Goal: Information Seeking & Learning: Learn about a topic

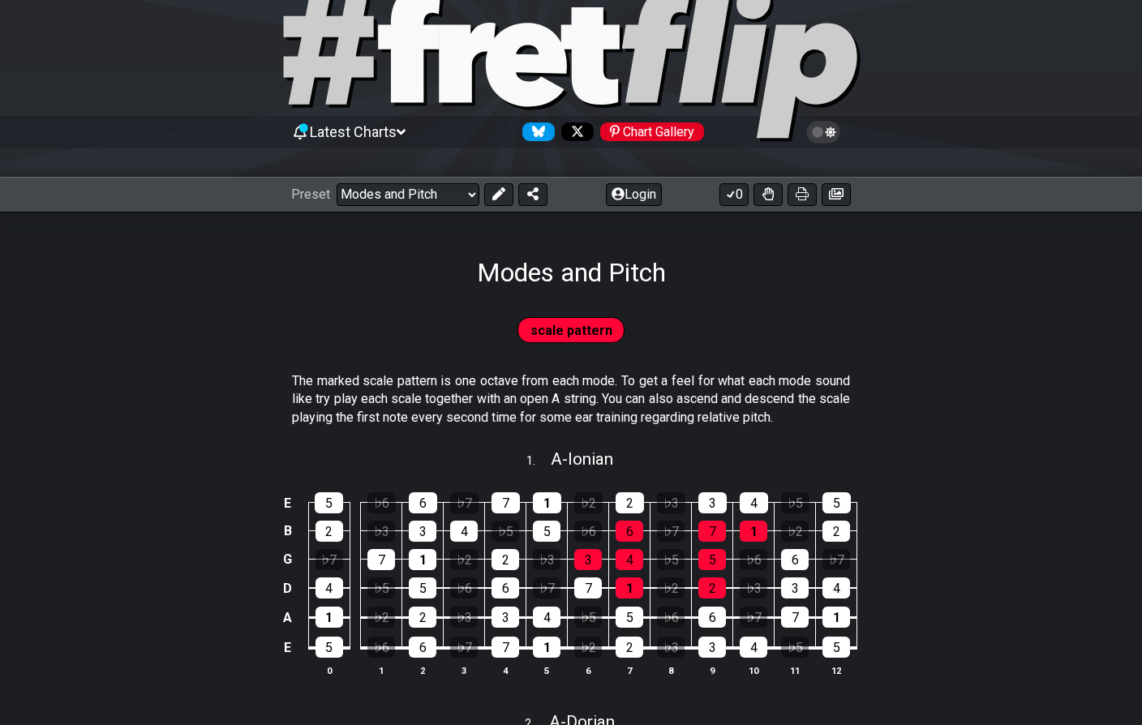
scroll to position [52, 0]
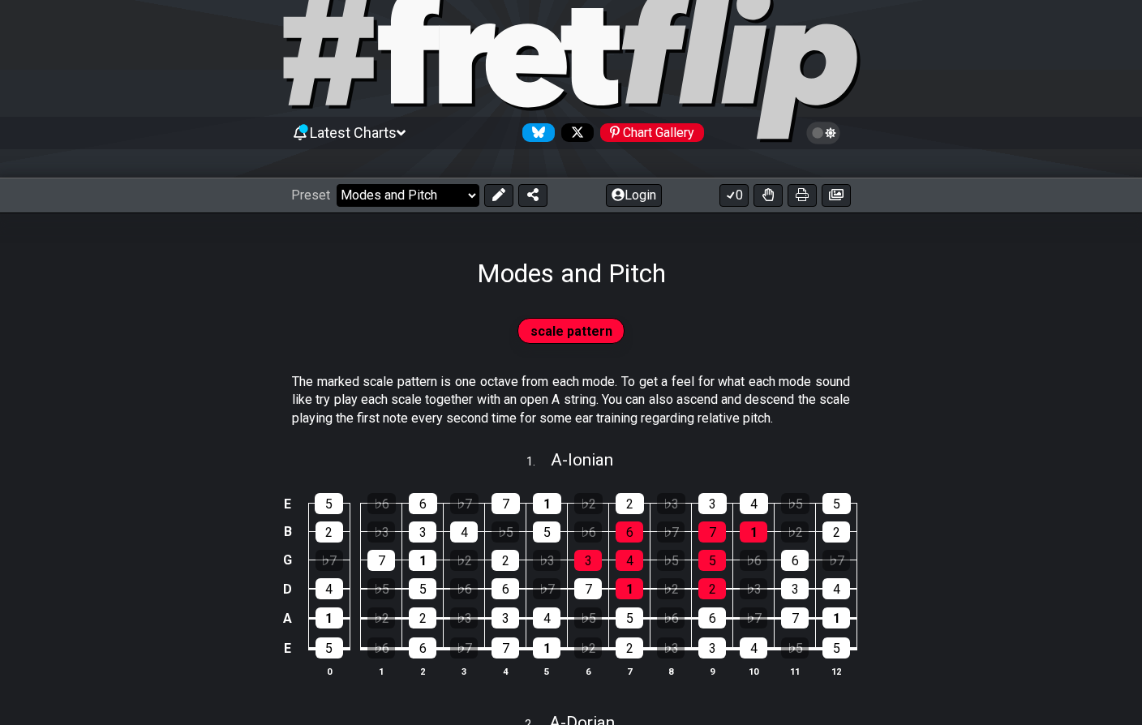
click at [461, 194] on select "Welcome to #fretflip! Initial Preset Custom Preset Minor Pentatonic Major Penta…" at bounding box center [408, 195] width 143 height 23
click at [337, 184] on select "Welcome to #fretflip! Initial Preset Custom Preset Minor Pentatonic Major Penta…" at bounding box center [408, 195] width 143 height 23
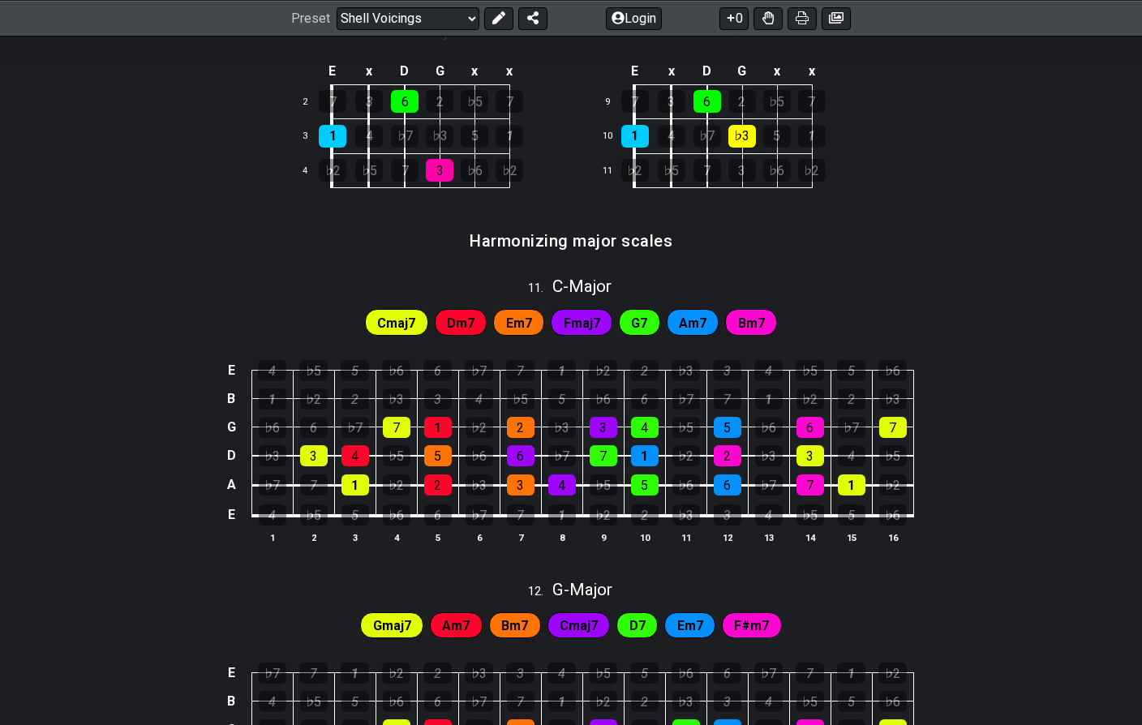
scroll to position [1193, 0]
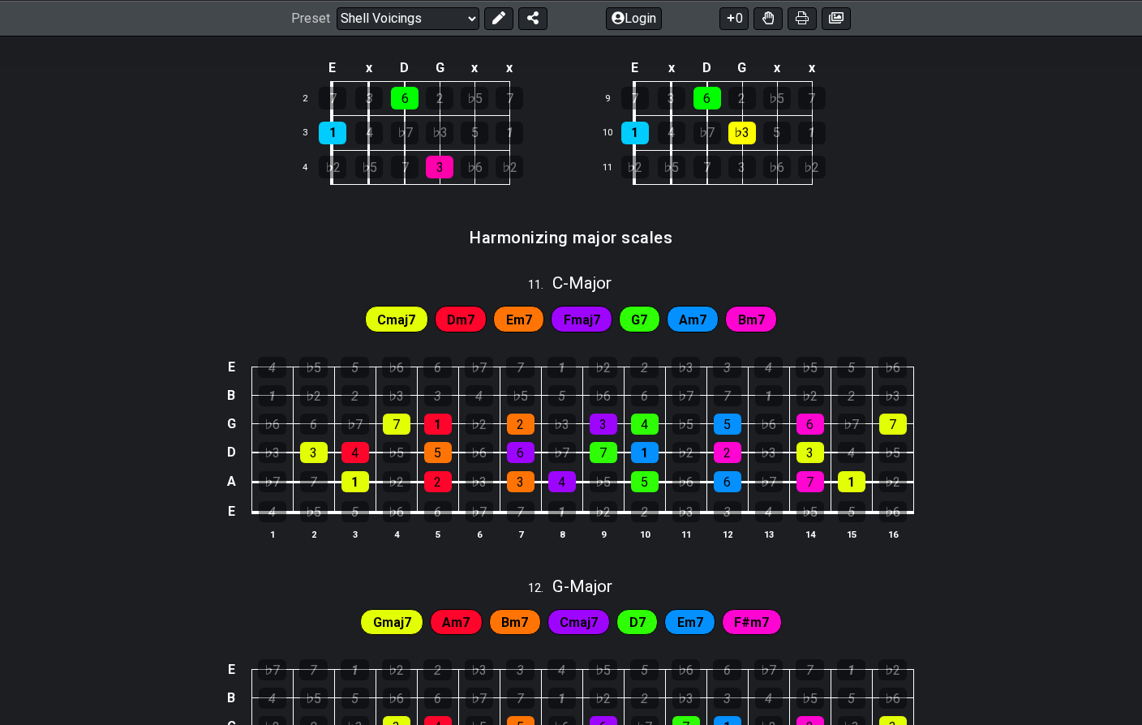
click at [406, 320] on span "Cmaj7" at bounding box center [396, 320] width 38 height 24
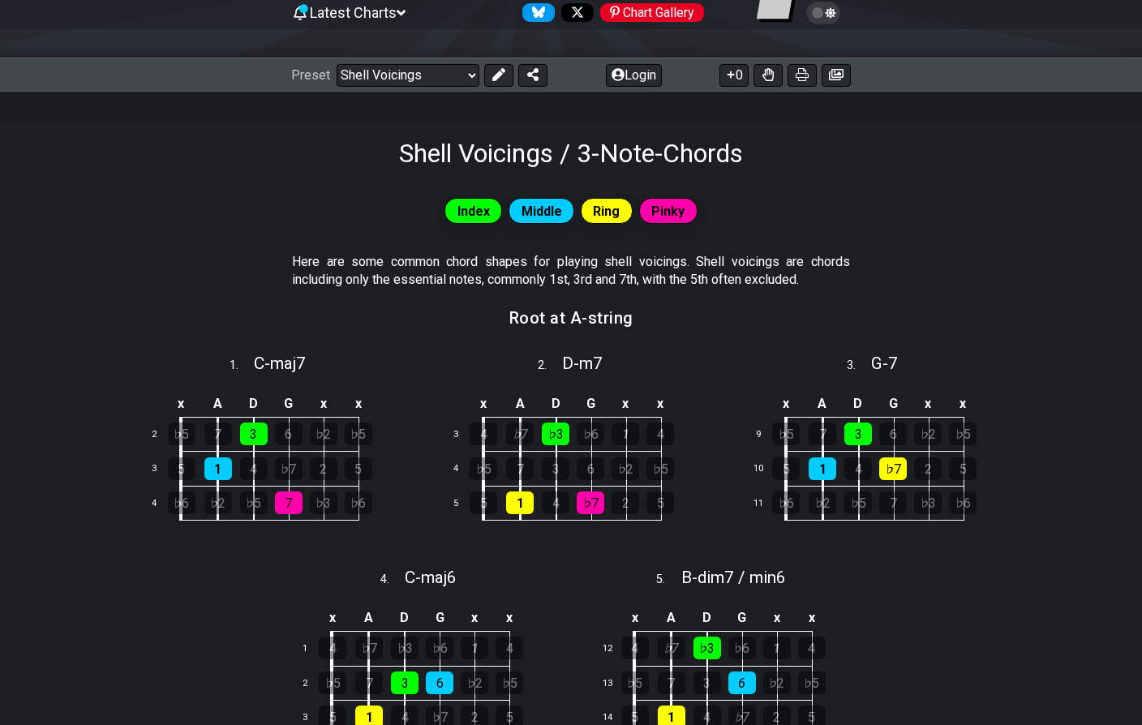
scroll to position [0, 0]
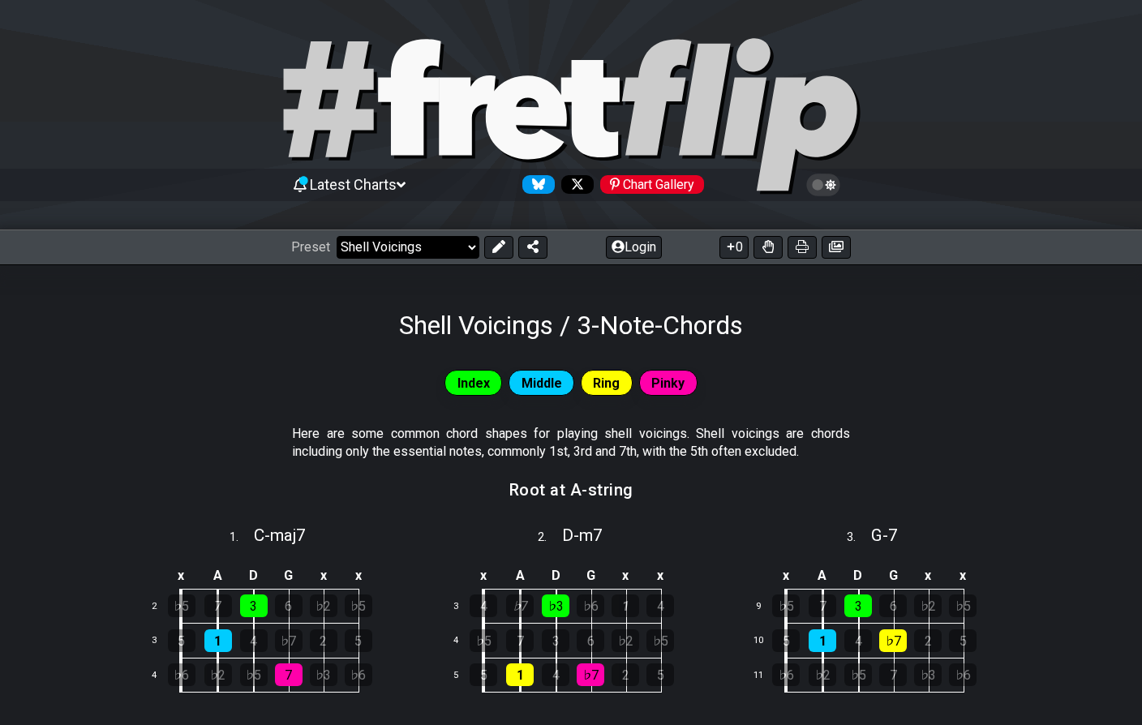
click at [432, 251] on select "Welcome to #fretflip! Initial Preset Custom Preset Minor Pentatonic Major Penta…" at bounding box center [408, 247] width 143 height 23
click at [337, 236] on select "Welcome to #fretflip! Initial Preset Custom Preset Minor Pentatonic Major Penta…" at bounding box center [408, 247] width 143 height 23
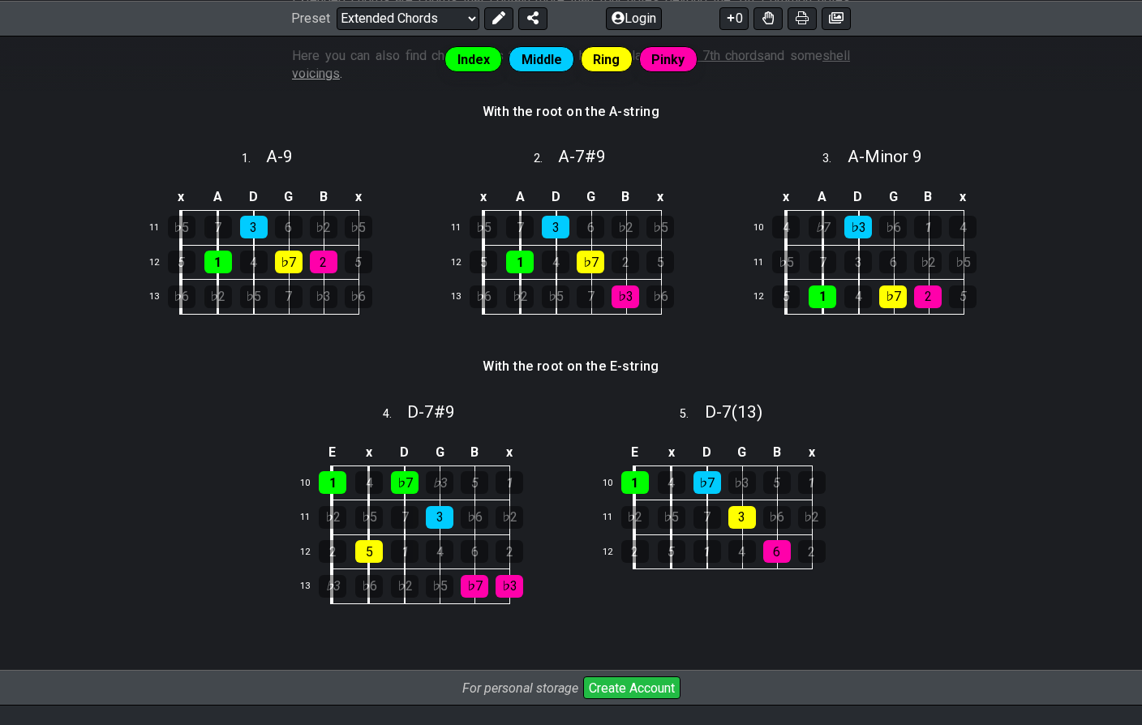
scroll to position [453, 0]
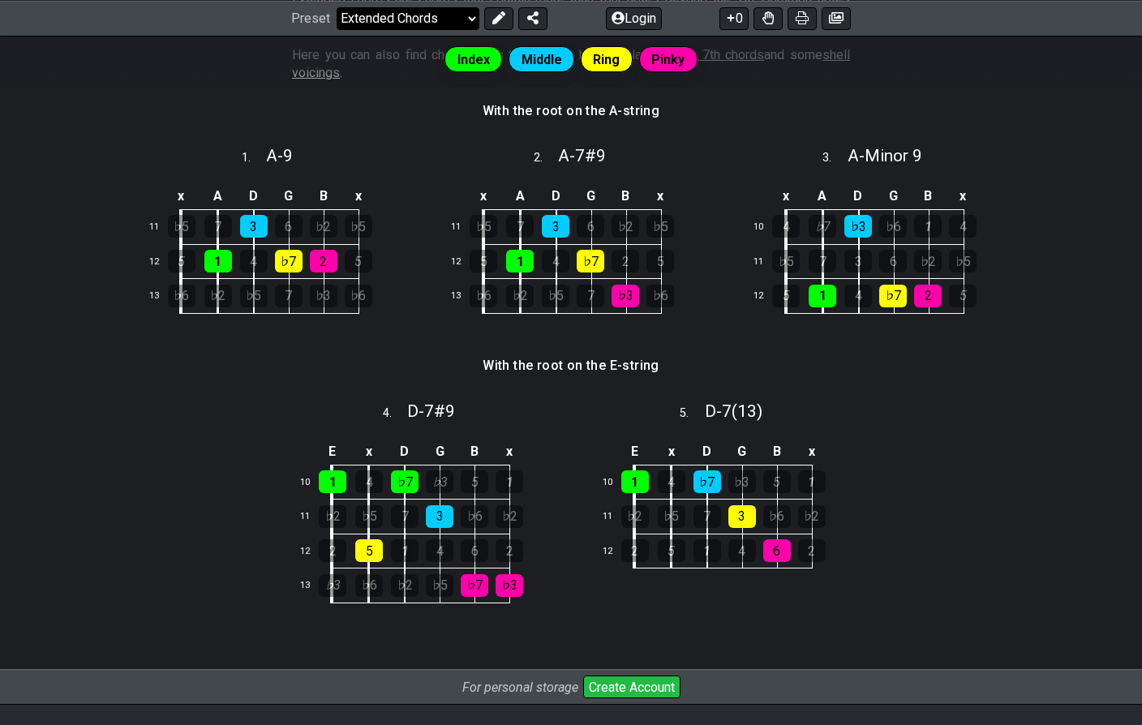
click at [381, 15] on select "Welcome to #fretflip! Initial Preset Custom Preset Minor Pentatonic Major Penta…" at bounding box center [408, 17] width 143 height 23
click at [337, 29] on select "Welcome to #fretflip! Initial Preset Custom Preset Minor Pentatonic Major Penta…" at bounding box center [408, 17] width 143 height 23
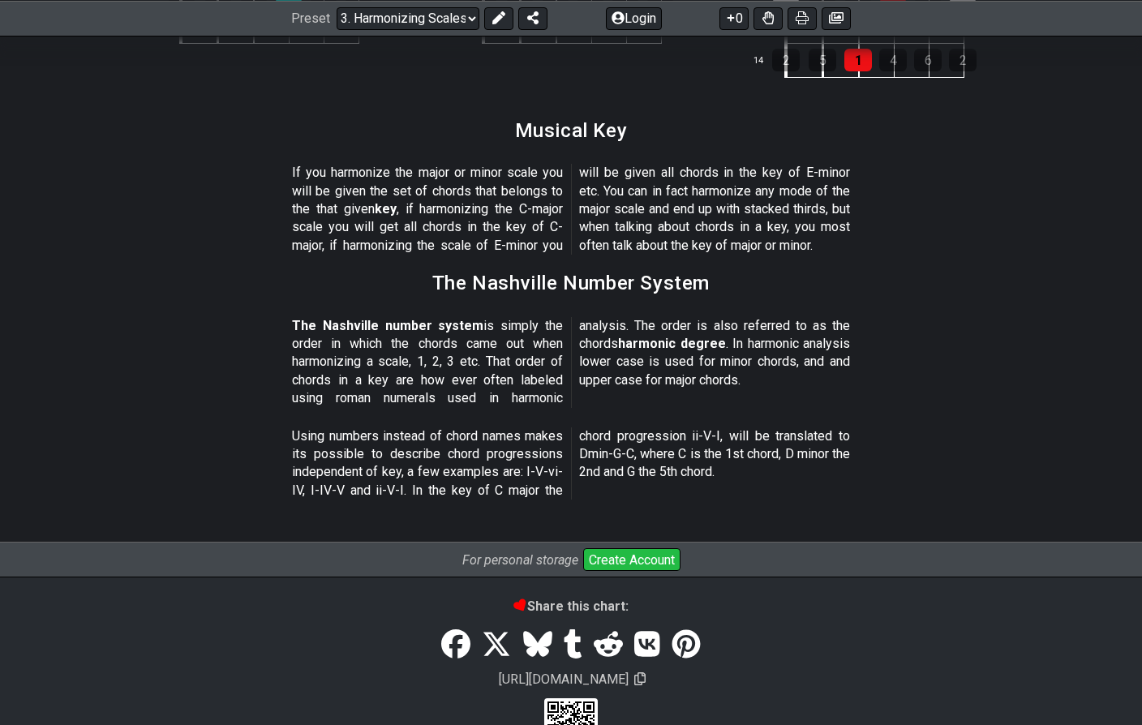
scroll to position [1905, 0]
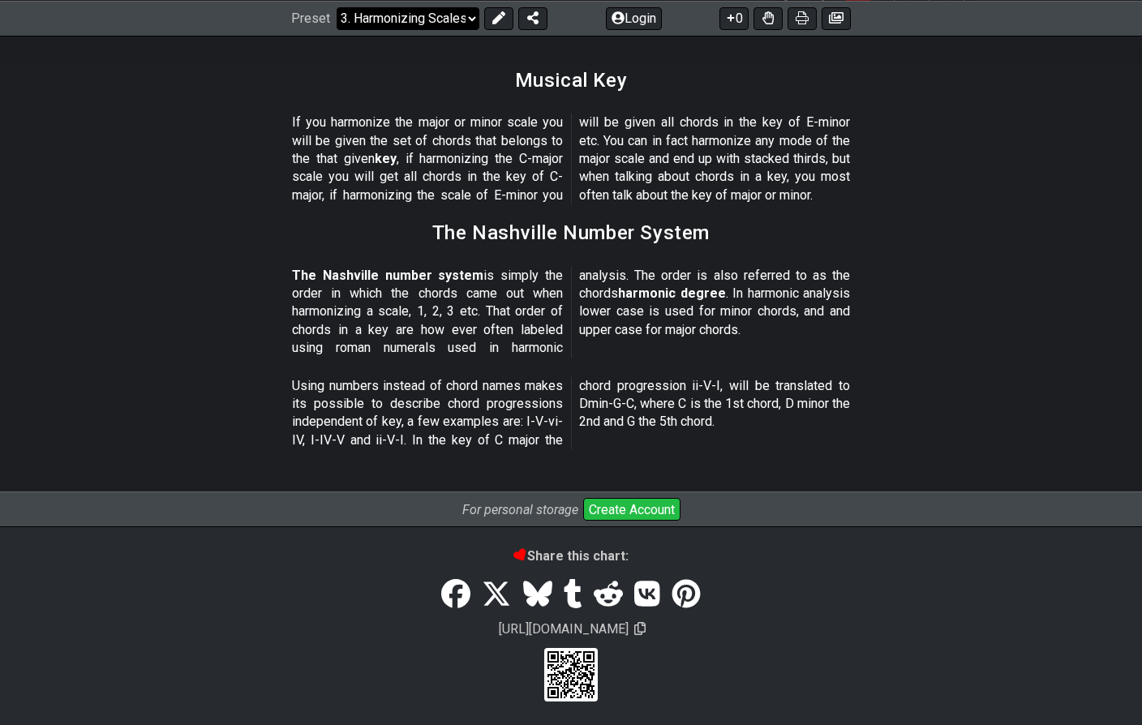
click at [428, 18] on select "Welcome to #fretflip! Initial Preset Custom Preset Minor Pentatonic Major Penta…" at bounding box center [408, 17] width 143 height 23
click at [337, 29] on select "Welcome to #fretflip! Initial Preset Custom Preset Minor Pentatonic Major Penta…" at bounding box center [408, 17] width 143 height 23
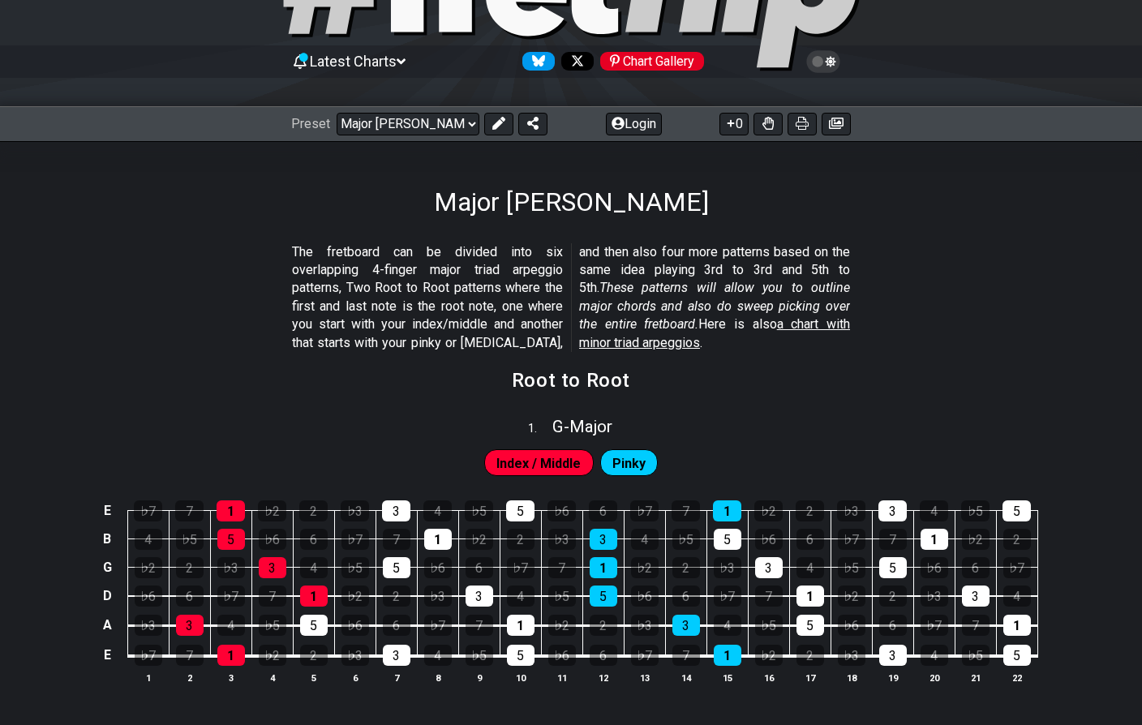
scroll to position [107, 0]
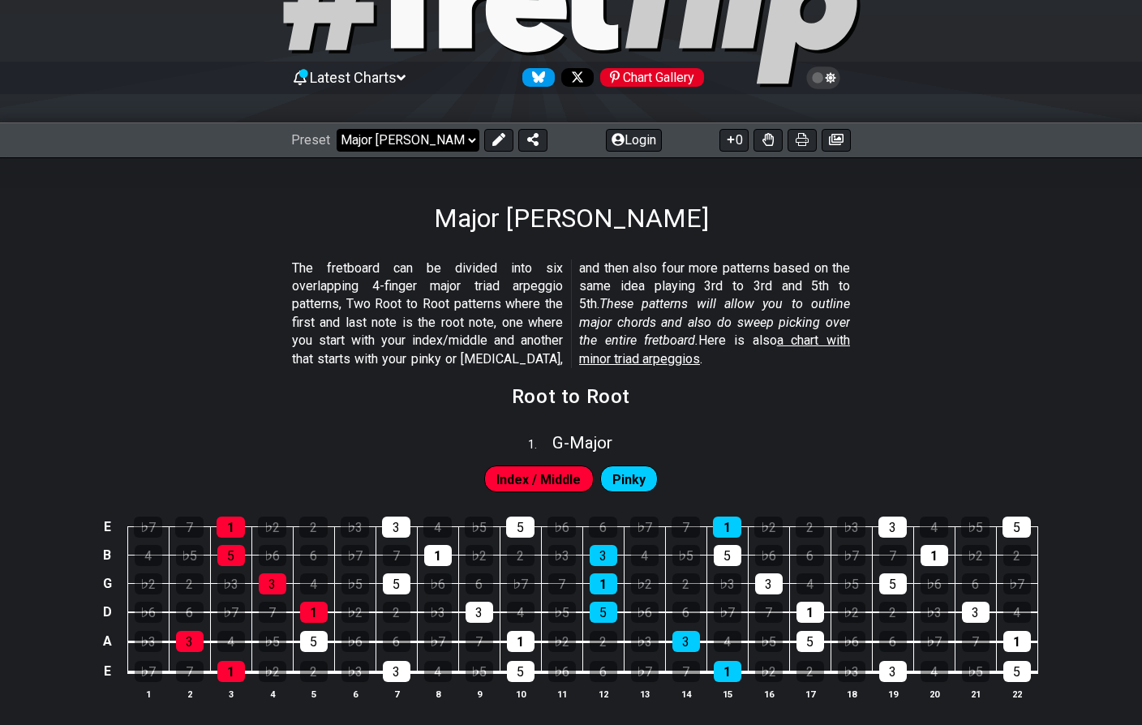
click at [459, 135] on select "Welcome to #fretflip! Initial Preset Custom Preset Minor Pentatonic Major Penta…" at bounding box center [408, 140] width 143 height 23
click at [337, 129] on select "Welcome to #fretflip! Initial Preset Custom Preset Minor Pentatonic Major Penta…" at bounding box center [408, 140] width 143 height 23
select select "/how-to-solo"
select select "C"
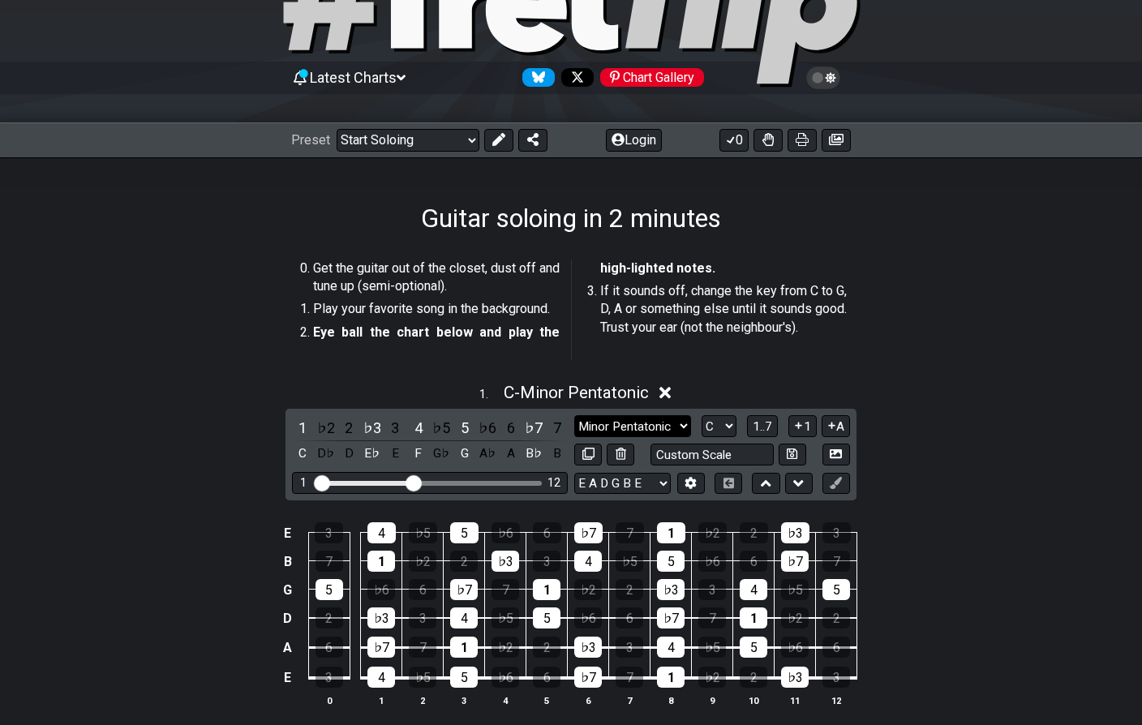
click at [639, 423] on select "Minor Pentatonic Root Minor Pentatonic Major Pentatonic Minor Blues Major Blues…" at bounding box center [632, 426] width 117 height 22
click at [326, 425] on div "♭2" at bounding box center [326, 428] width 21 height 22
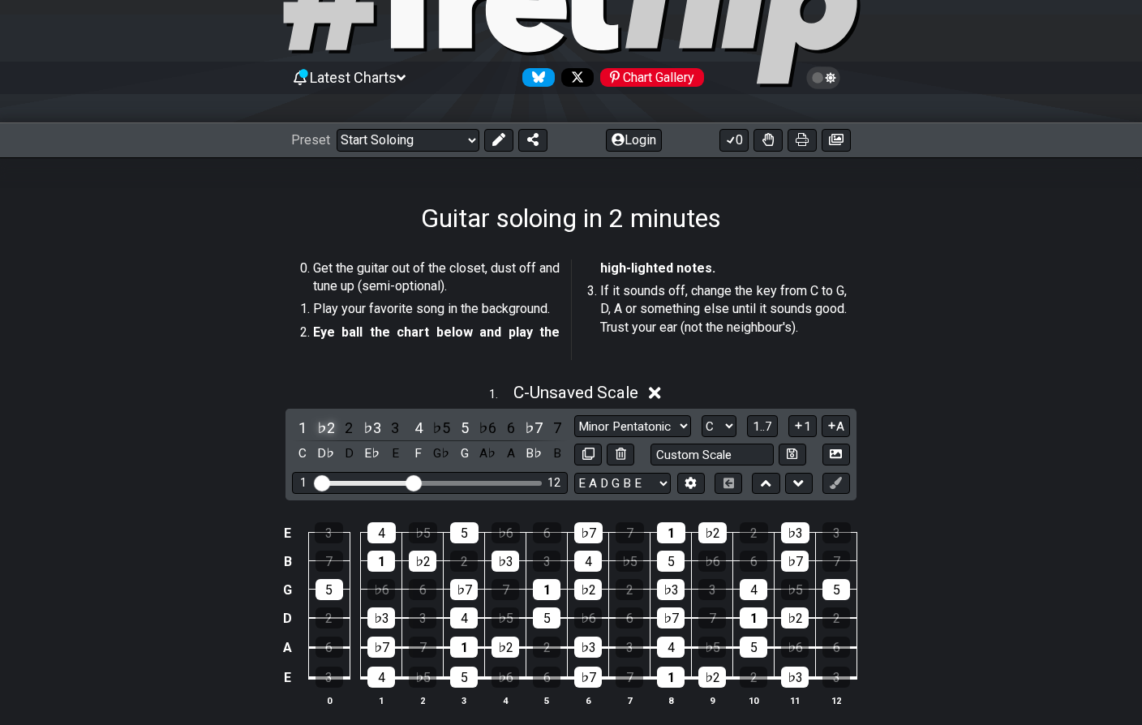
click at [321, 425] on div "♭2" at bounding box center [326, 428] width 21 height 22
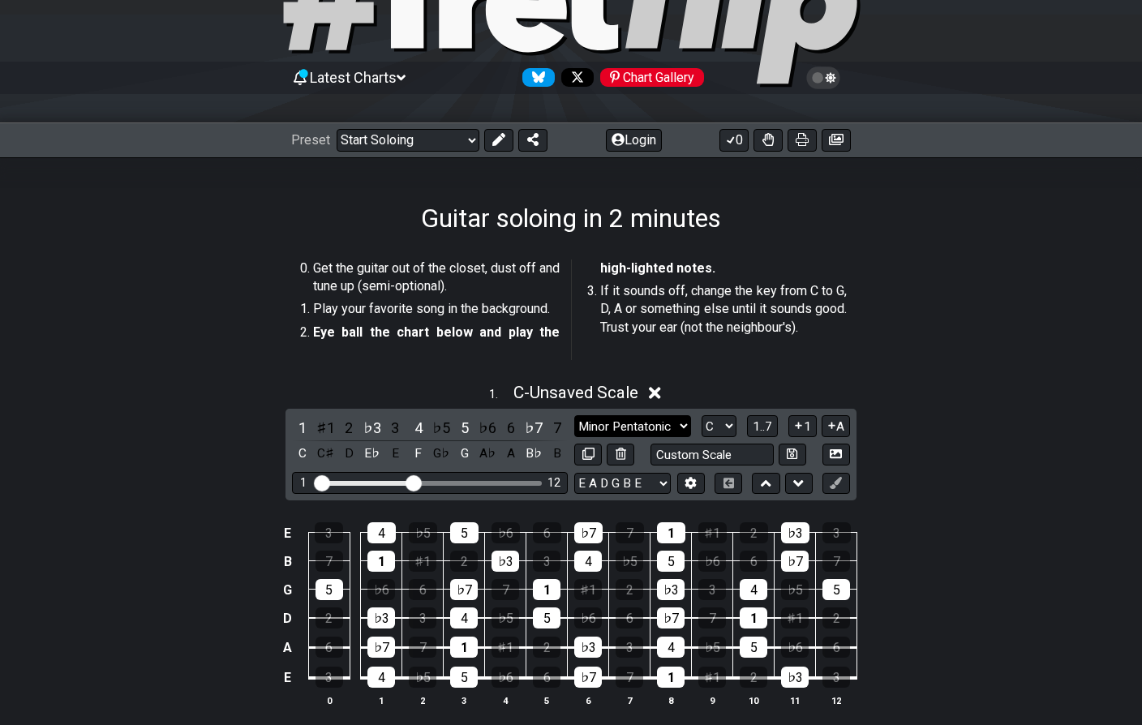
click at [607, 428] on select "Minor Pentatonic Root Minor Pentatonic Major Pentatonic Minor Blues Major Blues…" at bounding box center [632, 426] width 117 height 22
select select "Root"
click at [574, 415] on select "Minor Pentatonic Root Minor Pentatonic Major Pentatonic Minor Blues Major Blues…" at bounding box center [632, 426] width 117 height 22
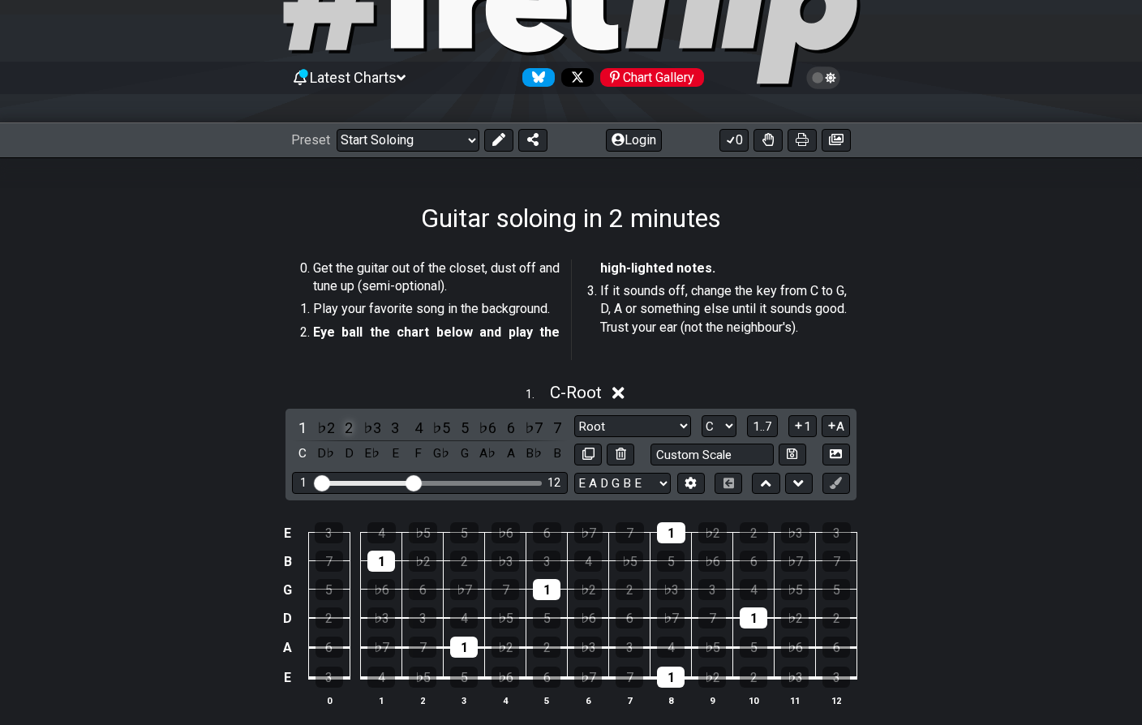
click at [348, 420] on div "2" at bounding box center [348, 428] width 21 height 22
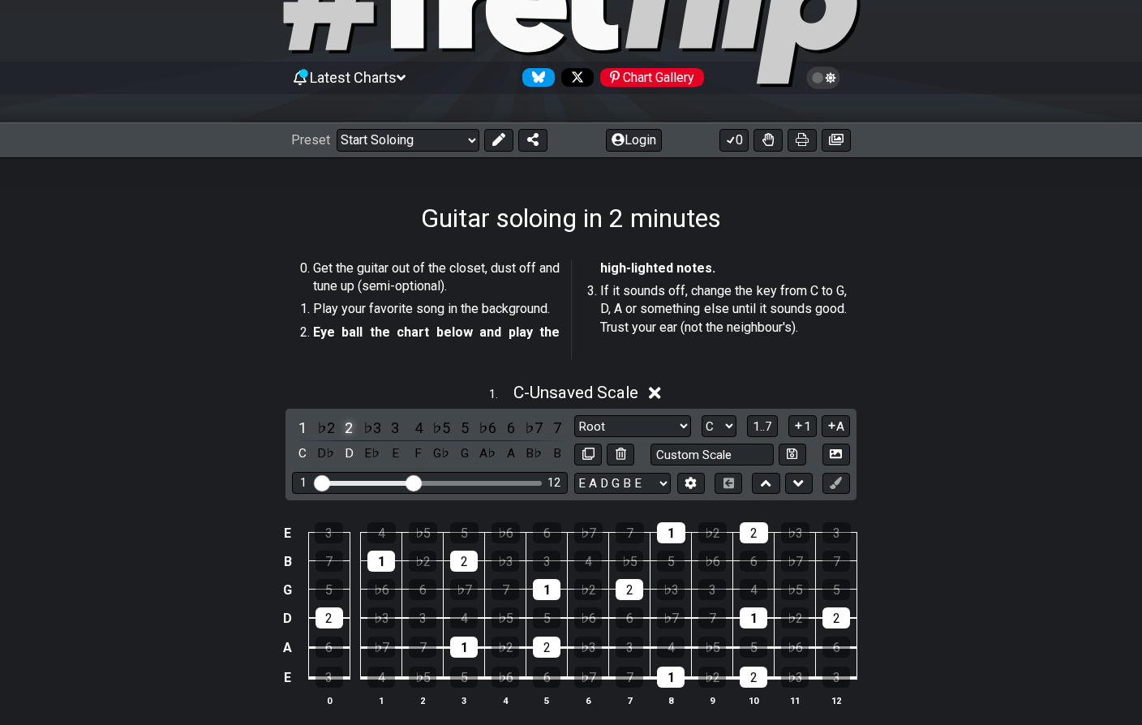
click at [348, 420] on div "2" at bounding box center [348, 428] width 21 height 22
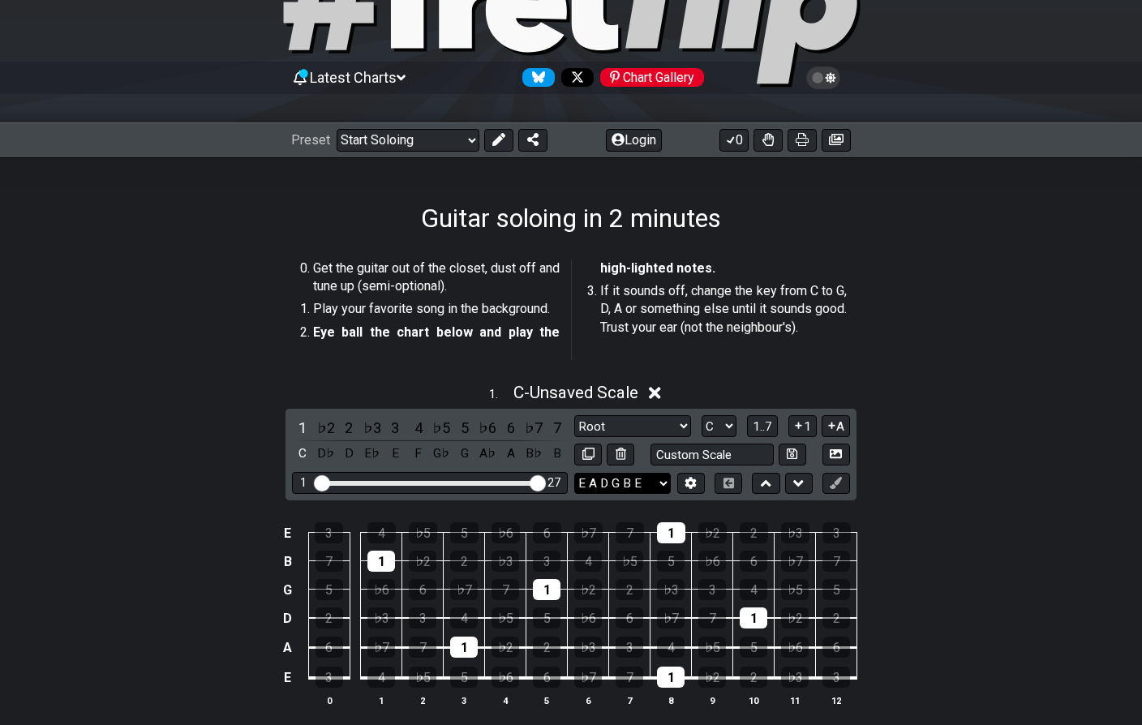
drag, startPoint x: 411, startPoint y: 480, endPoint x: 576, endPoint y: 476, distance: 165.5
click at [576, 476] on div "1 ♭2 2 ♭3 3 4 ♭5 5 ♭6 6 ♭7 7 C D♭ D E♭ E F G♭ G A♭ A B♭ B Minor Pentatonic Root…" at bounding box center [571, 455] width 571 height 92
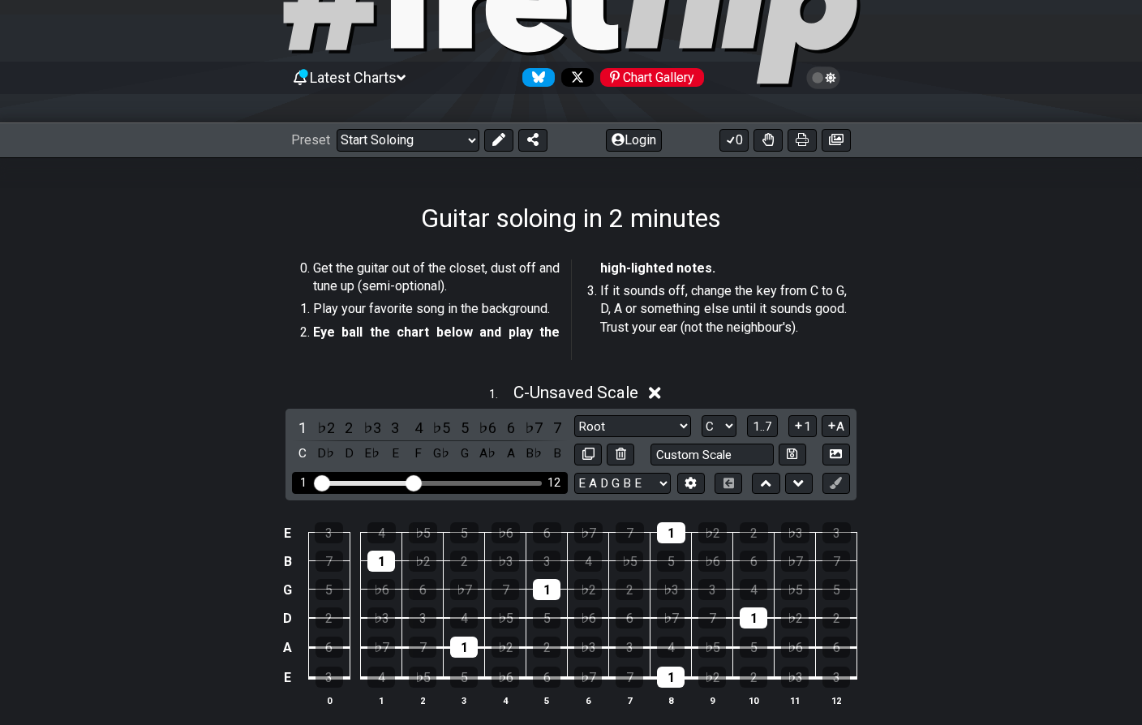
drag, startPoint x: 539, startPoint y: 482, endPoint x: 415, endPoint y: 486, distance: 124.2
click at [415, 482] on input "Visible fret range" at bounding box center [430, 482] width 230 height 0
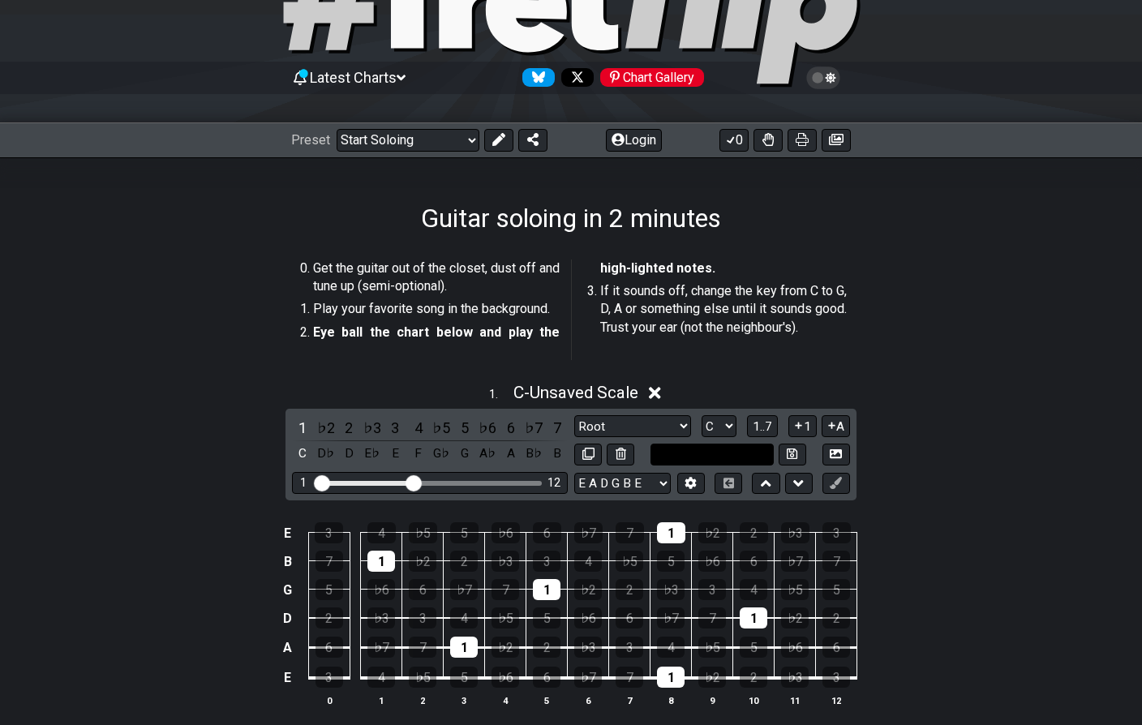
click at [707, 447] on input "text" at bounding box center [712, 455] width 123 height 22
type input "Custom Scale"
click at [723, 430] on select "A♭ A A♯ B♭ B C C♯ D♭ D D♯ E♭ E F F♯ G♭ G G♯" at bounding box center [719, 426] width 35 height 22
click at [702, 415] on select "A♭ A A♯ B♭ B C C♯ D♭ D D♯ E♭ E F F♯ G♭ G G♯" at bounding box center [719, 426] width 35 height 22
click at [759, 428] on span "1..7" at bounding box center [762, 426] width 19 height 15
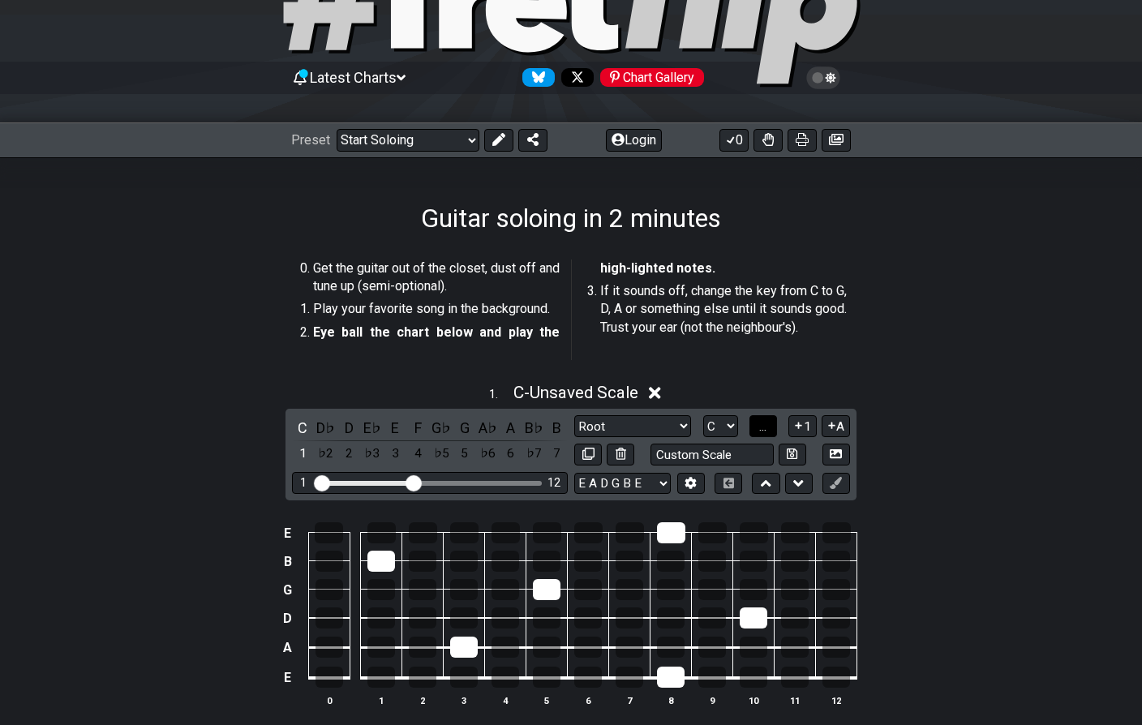
click at [759, 428] on span "..." at bounding box center [762, 426] width 7 height 15
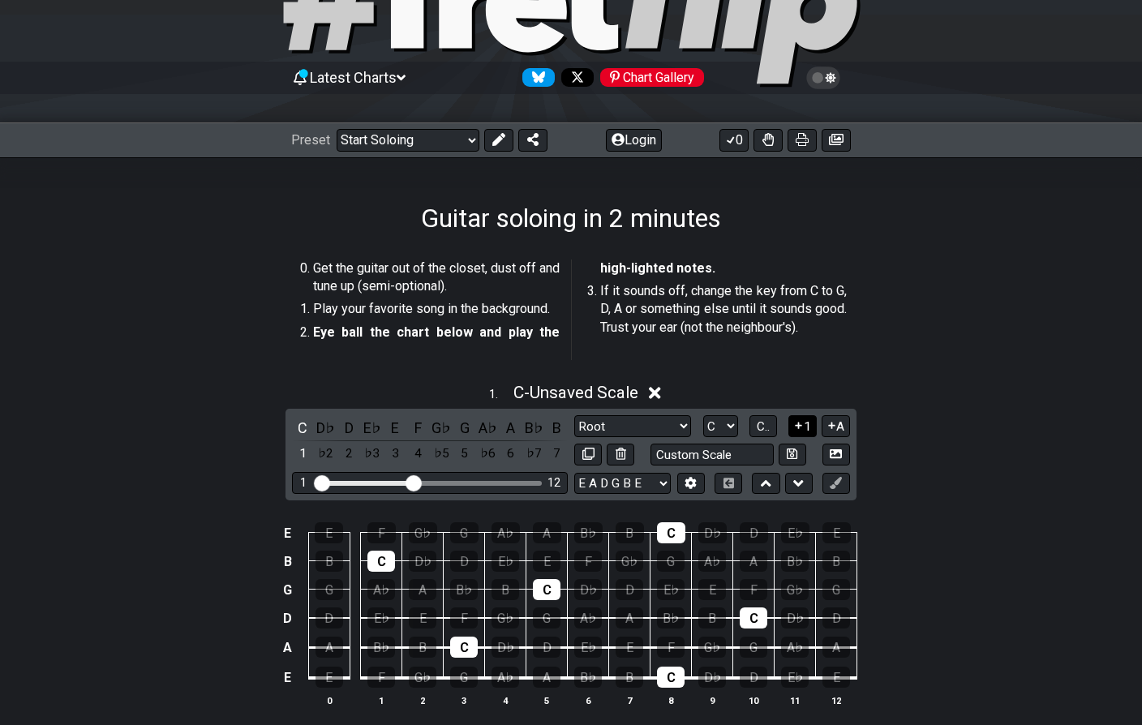
click at [795, 426] on icon at bounding box center [798, 425] width 15 height 12
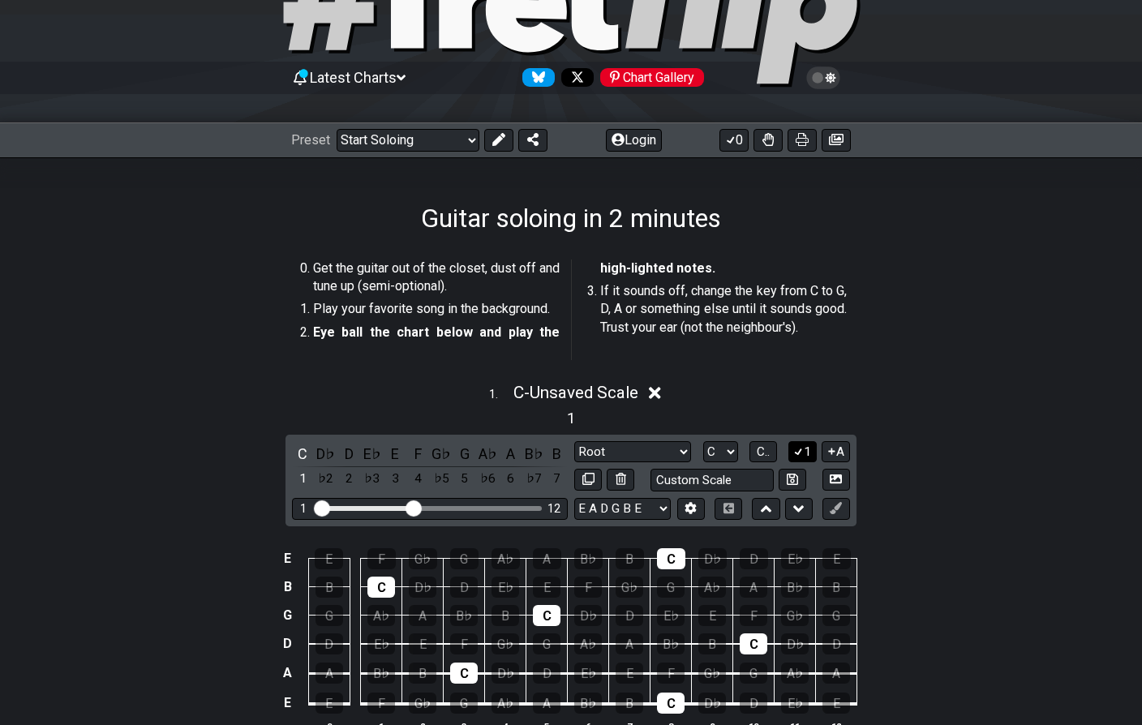
click at [802, 452] on icon at bounding box center [798, 451] width 15 height 12
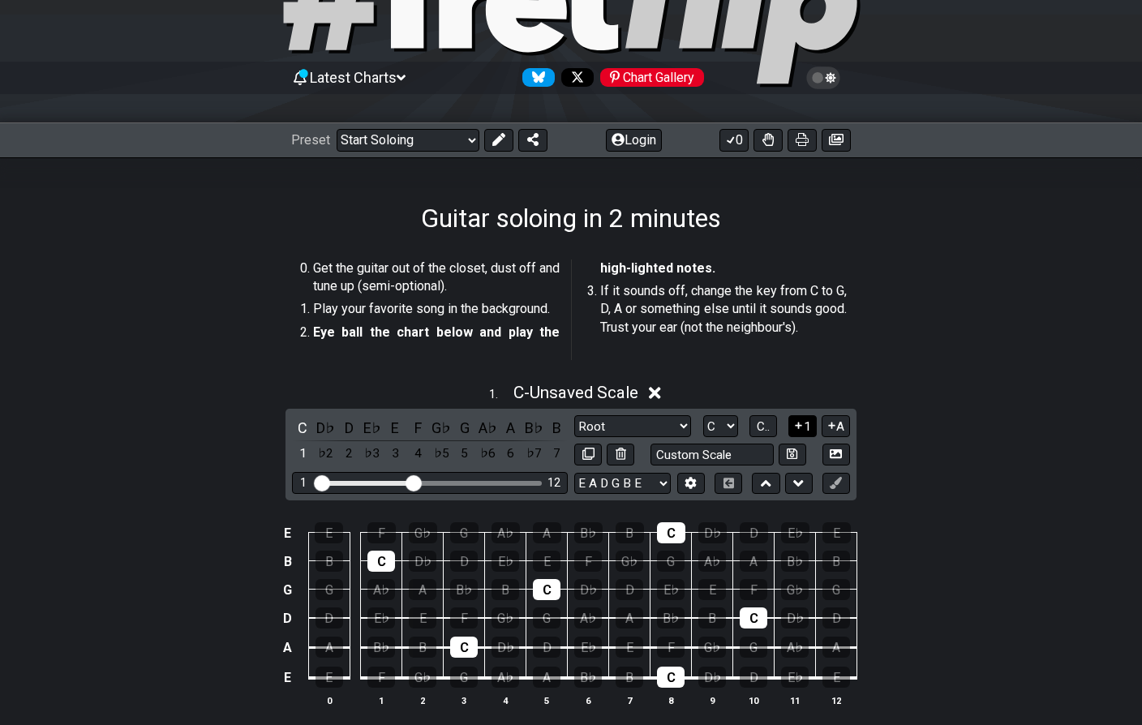
click at [797, 429] on icon at bounding box center [798, 425] width 15 height 12
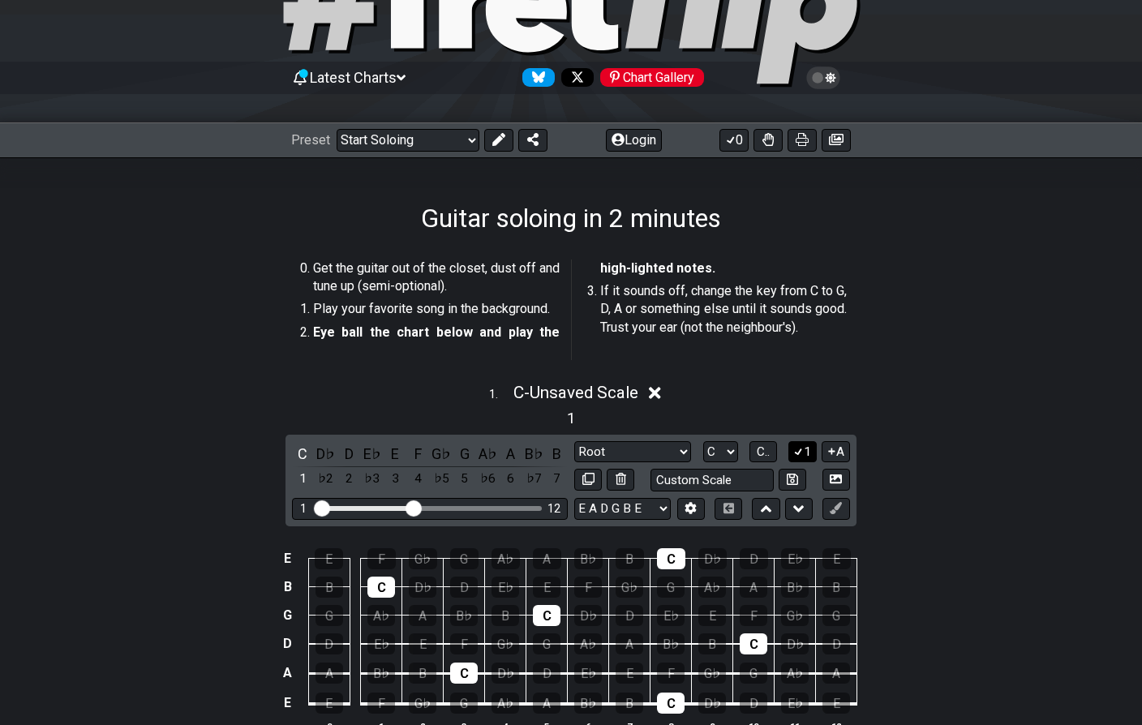
click at [797, 429] on div "1 . C - Unsaved Scale 1 C D♭ D E♭ E F G♭ G A♭ A B♭ B 1 ♭2 2 ♭3 3 4 ♭5 5 ♭6 6 ♭7…" at bounding box center [571, 564] width 1142 height 382
click at [806, 450] on button "1" at bounding box center [803, 452] width 28 height 22
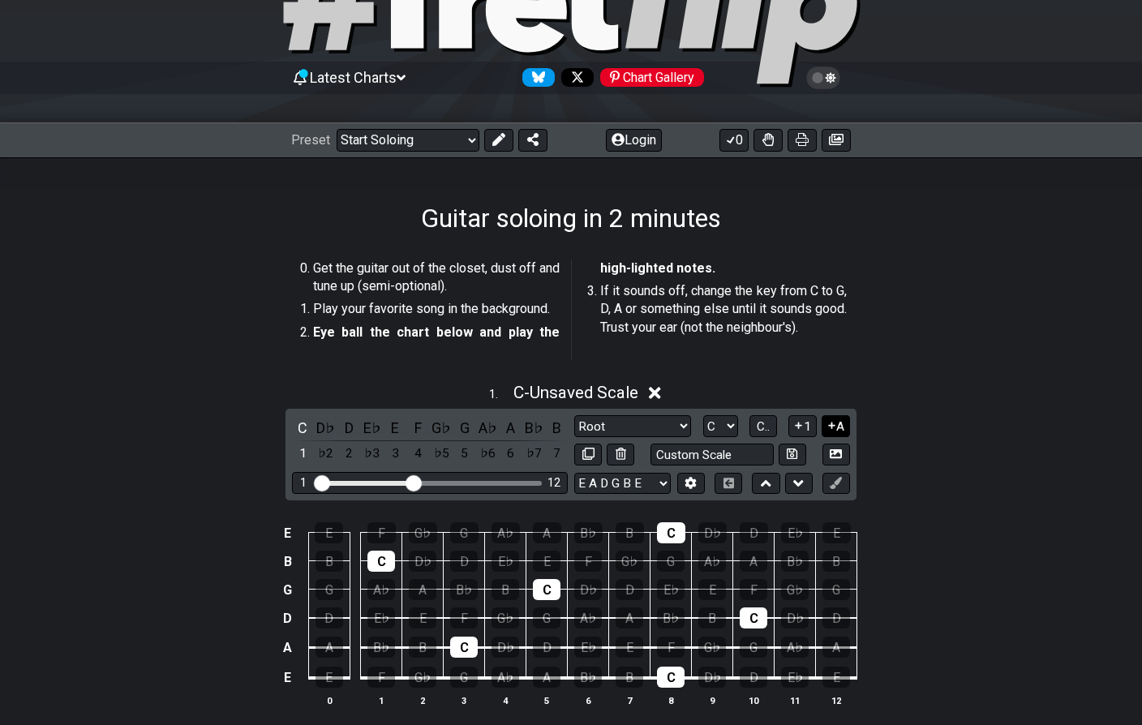
click at [829, 432] on button "A" at bounding box center [836, 426] width 28 height 22
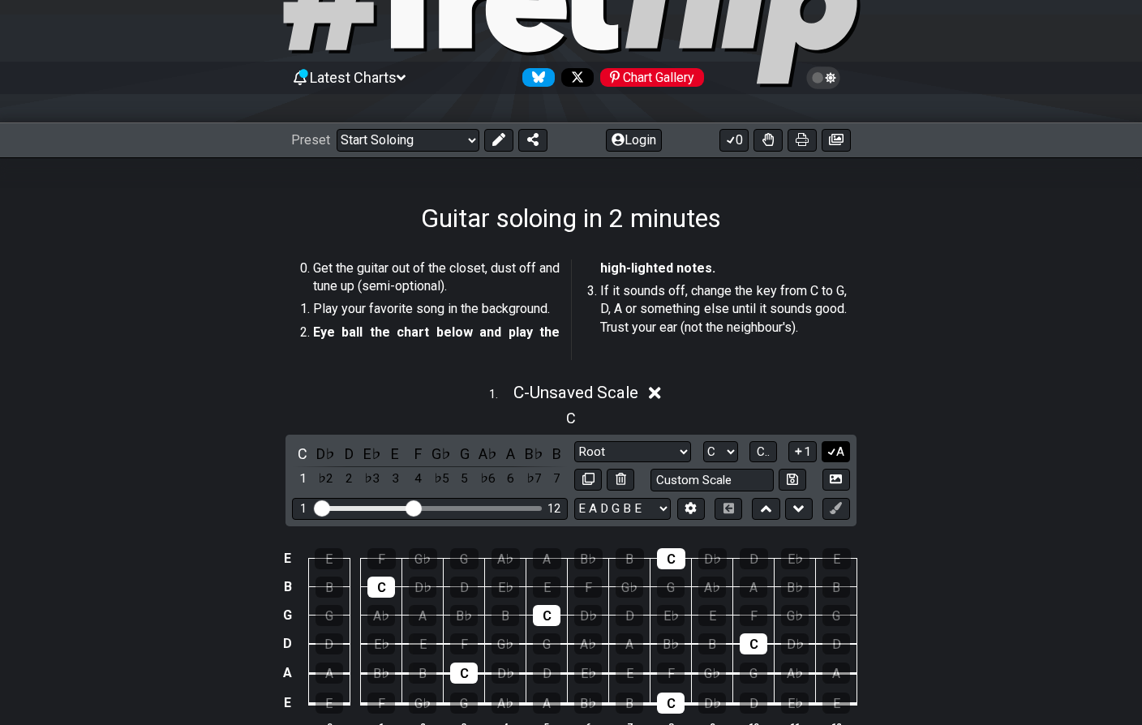
click at [841, 452] on button "A" at bounding box center [836, 452] width 28 height 22
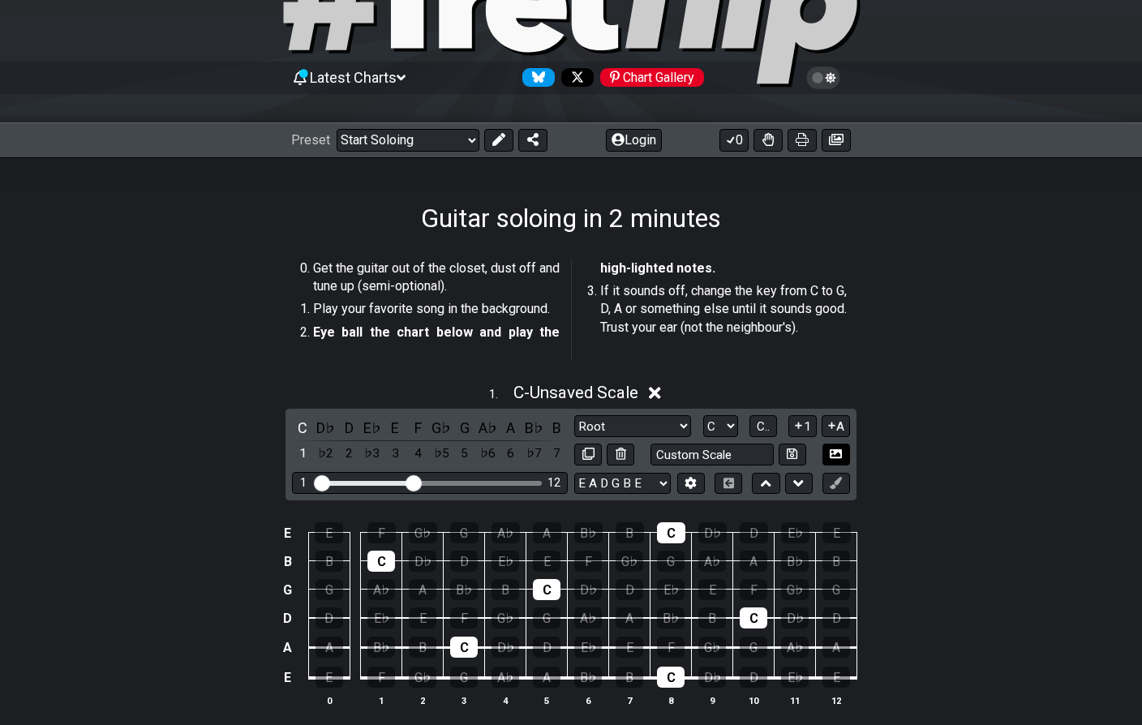
click at [835, 454] on icon at bounding box center [836, 453] width 12 height 9
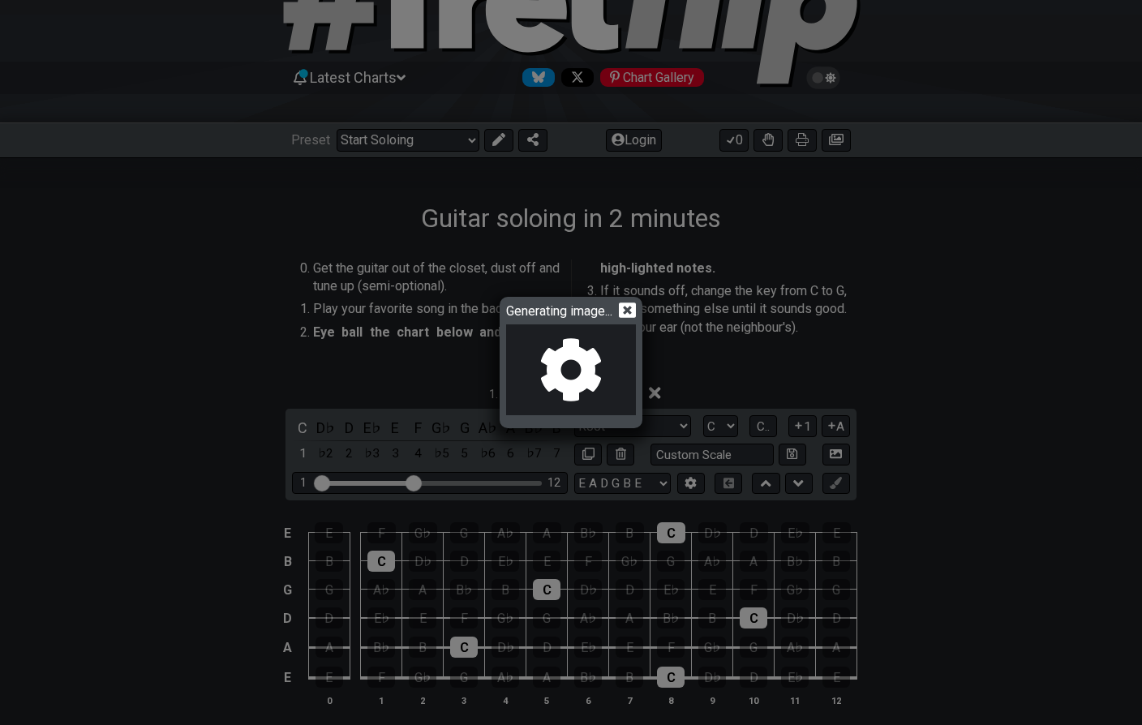
click at [632, 310] on icon at bounding box center [627, 310] width 17 height 15
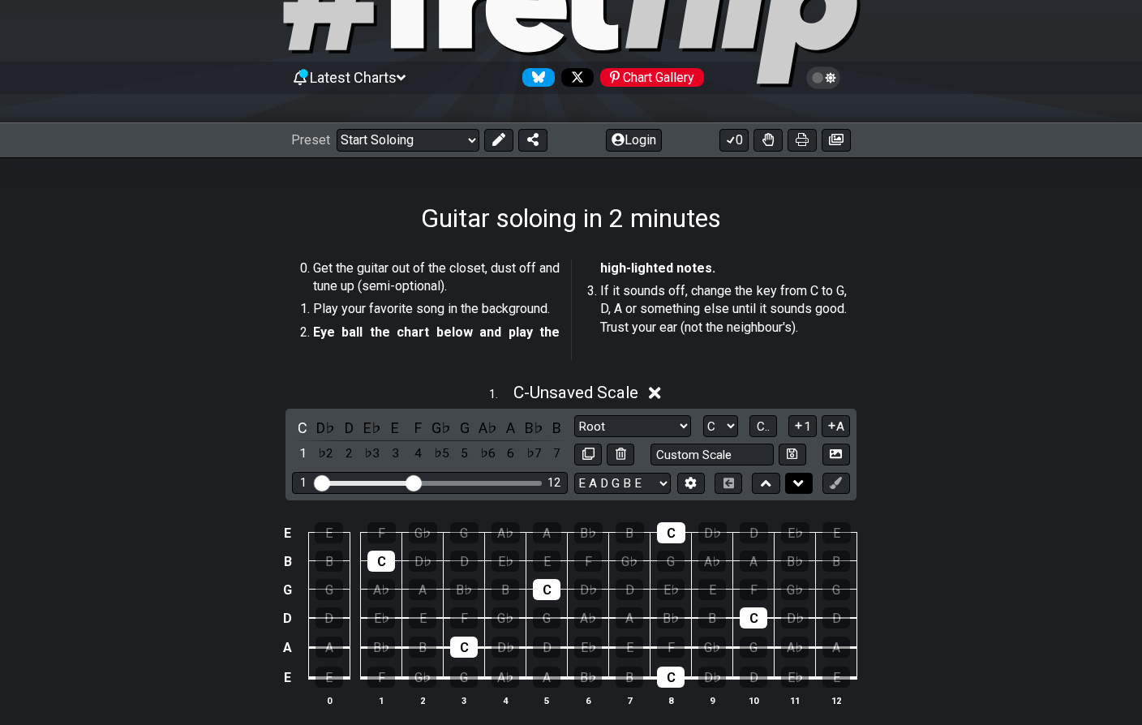
click at [802, 481] on icon at bounding box center [798, 483] width 11 height 6
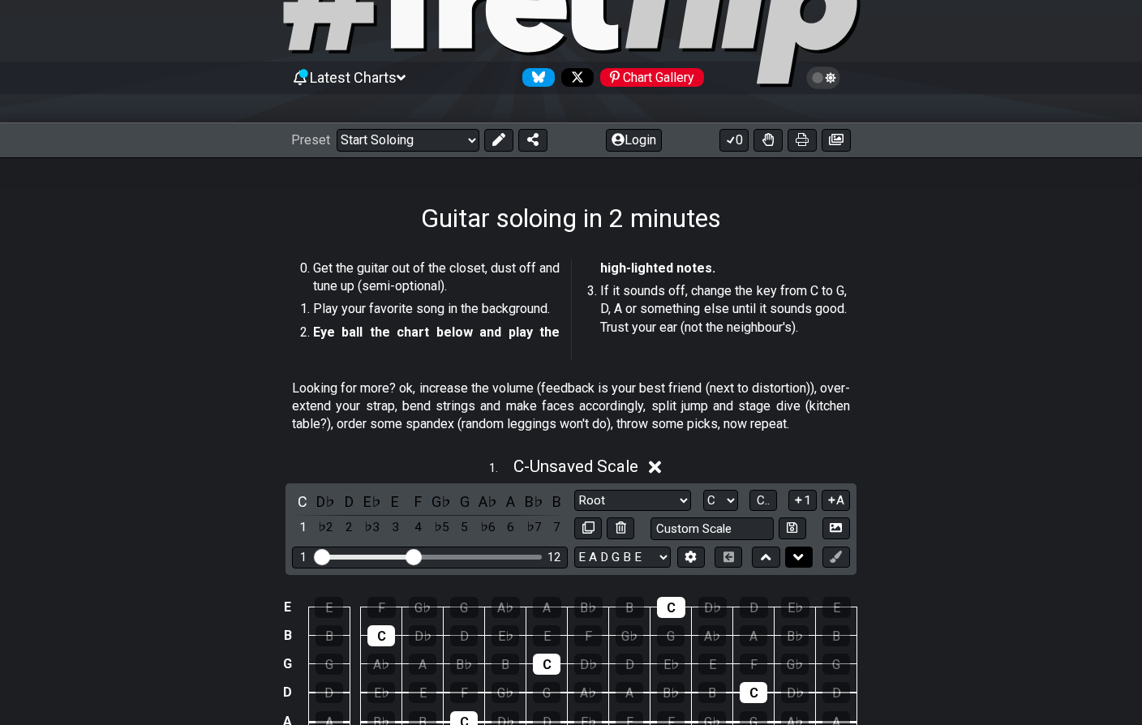
click at [802, 554] on icon at bounding box center [798, 557] width 11 height 6
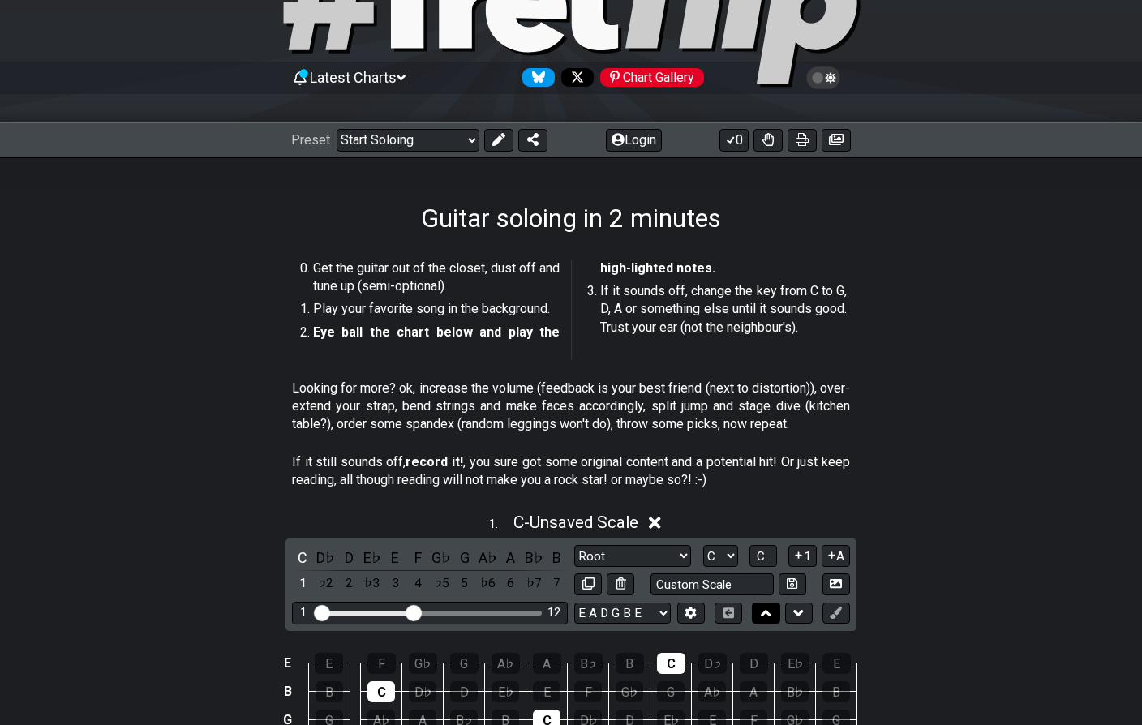
click at [772, 608] on button at bounding box center [766, 614] width 28 height 22
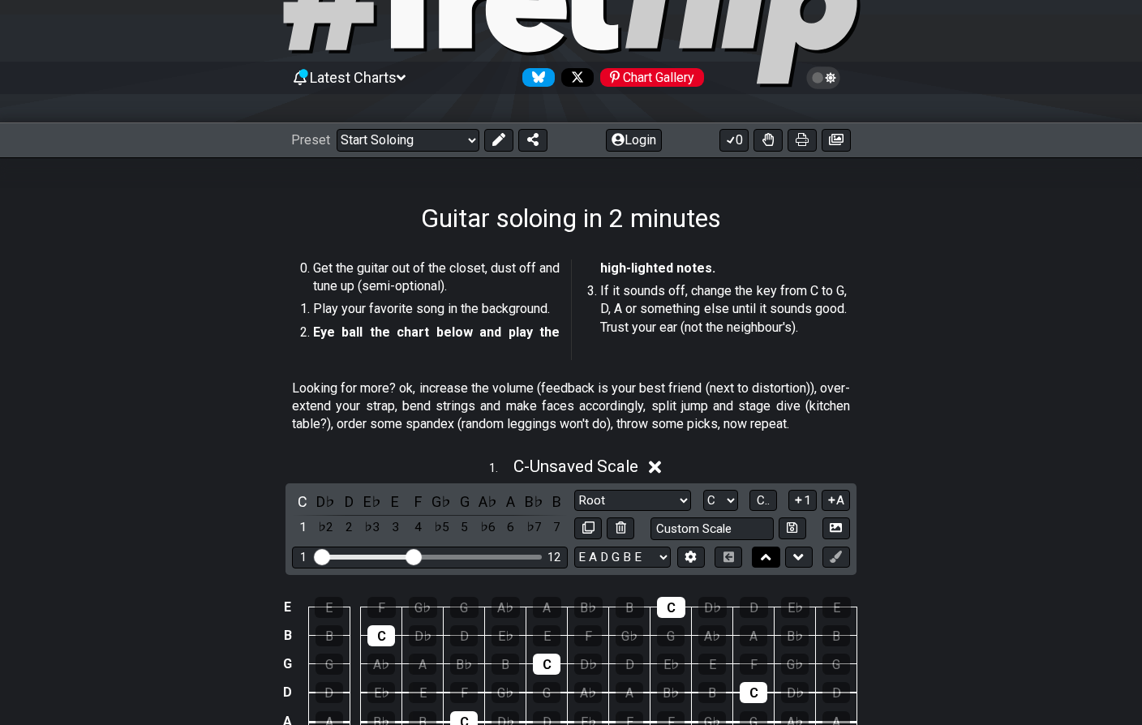
click at [772, 608] on td "A" at bounding box center [753, 621] width 41 height 28
click at [766, 562] on icon at bounding box center [766, 557] width 11 height 16
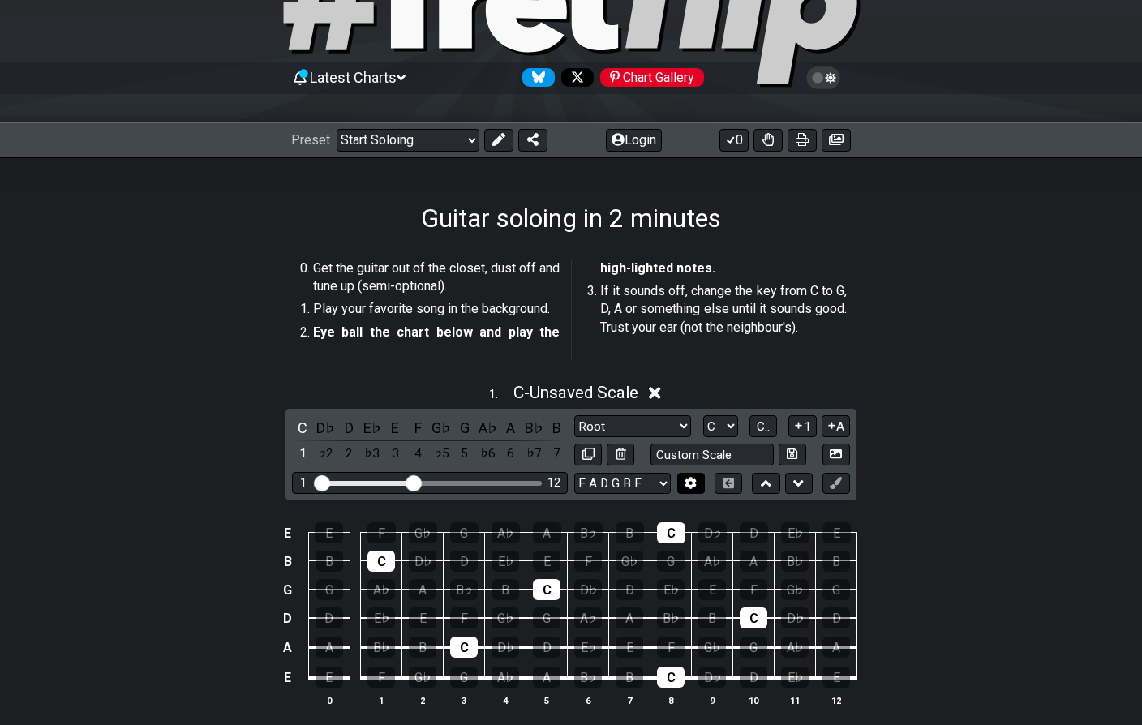
click at [694, 481] on icon at bounding box center [691, 483] width 11 height 12
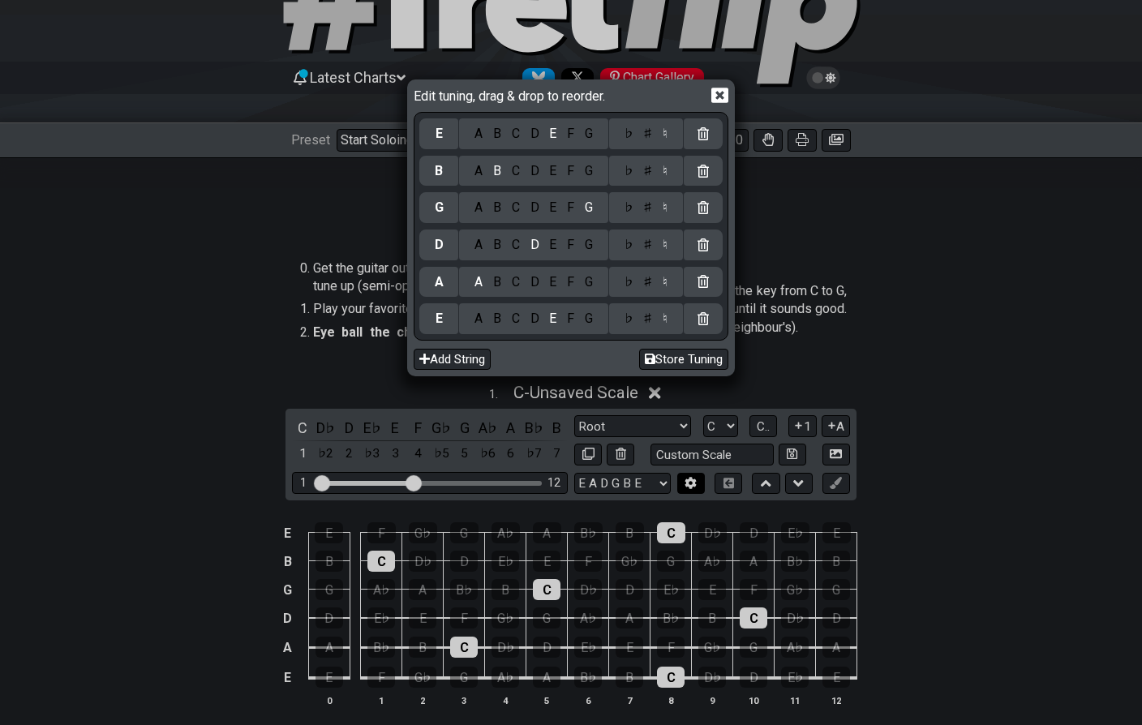
click at [694, 481] on div "Edit tuning, drag & drop to reorder. E A B C D E F G ♭ ♯ ♮ B A B C D E F G ♭ ♯ …" at bounding box center [571, 362] width 1142 height 725
click at [724, 98] on icon at bounding box center [719, 95] width 17 height 15
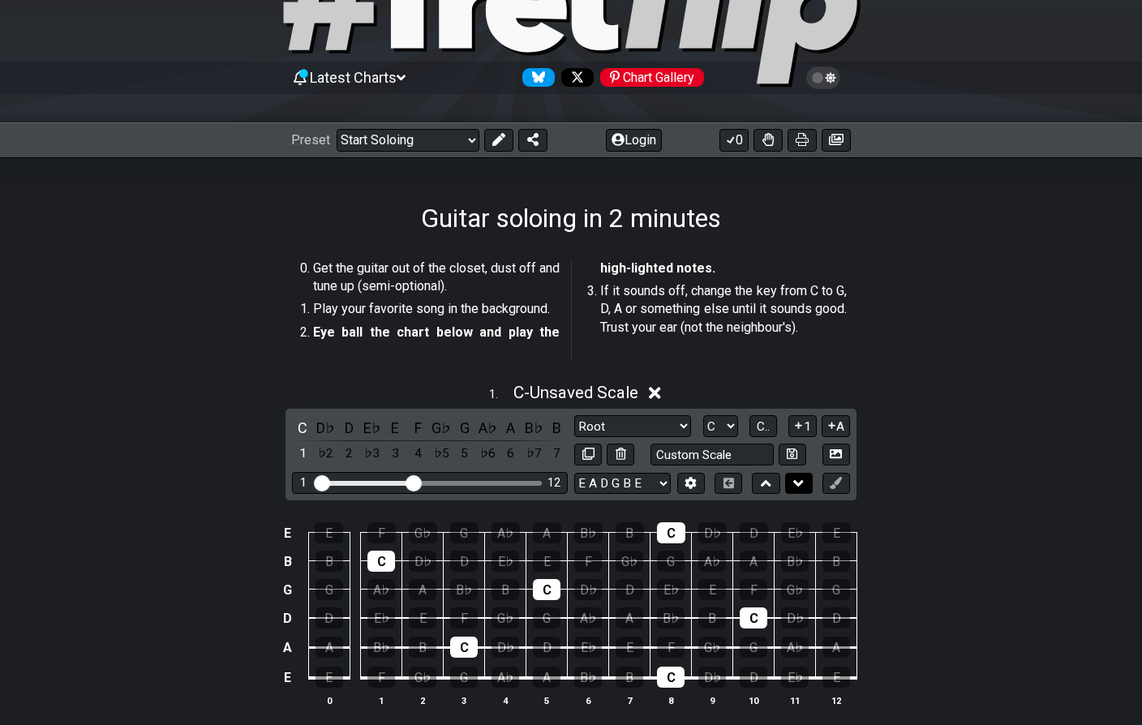
click at [800, 481] on icon at bounding box center [798, 483] width 11 height 6
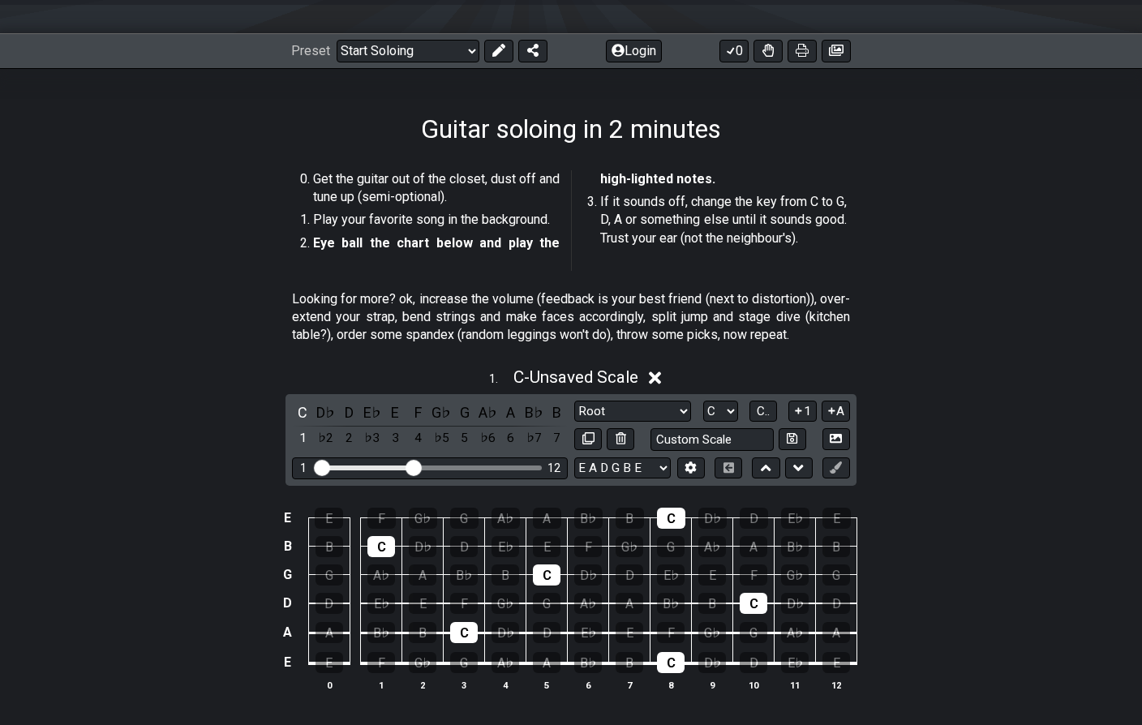
scroll to position [203, 0]
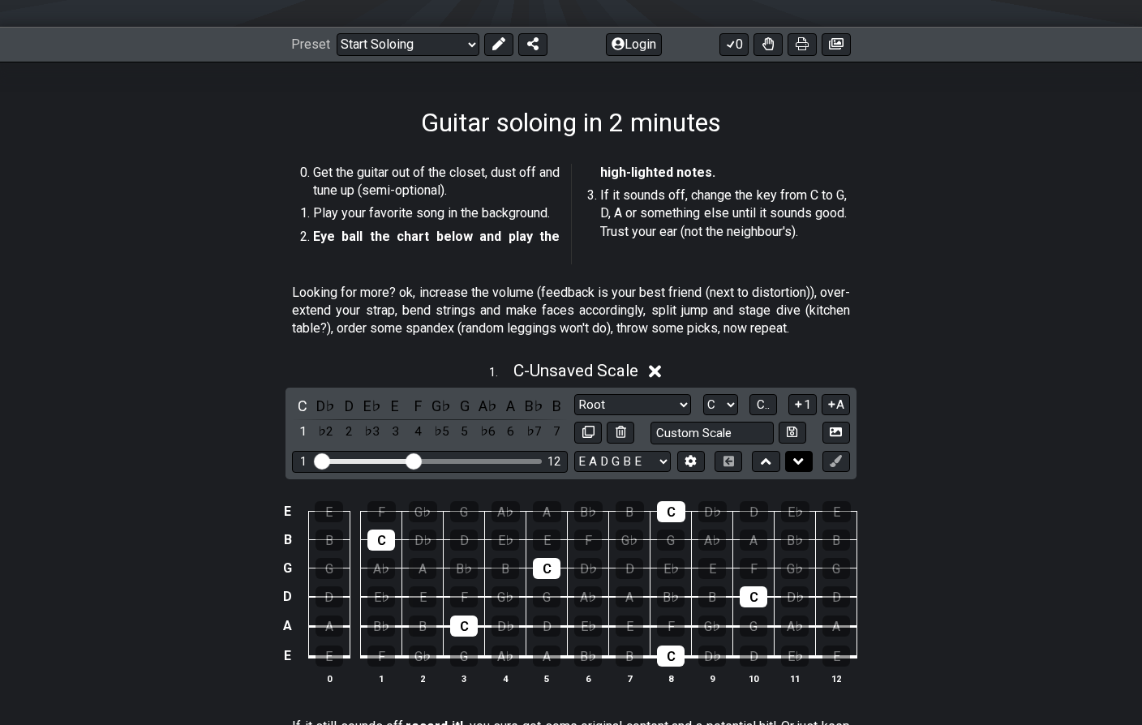
click at [807, 463] on button at bounding box center [799, 462] width 28 height 22
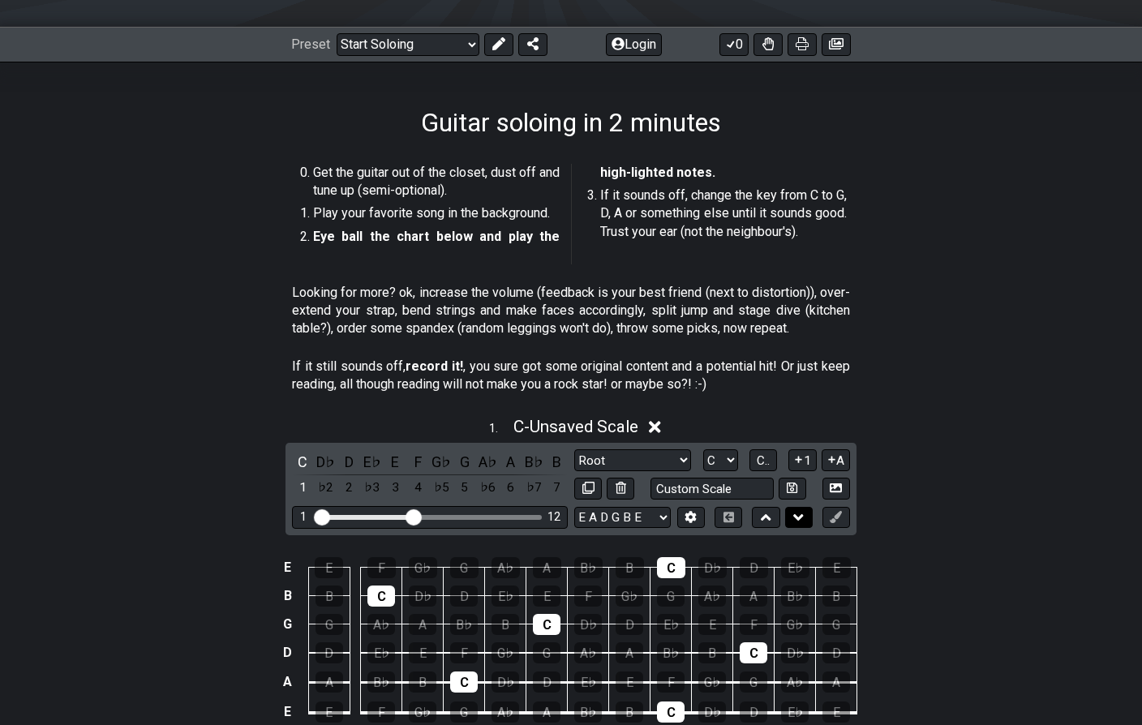
click at [799, 518] on icon at bounding box center [798, 517] width 11 height 6
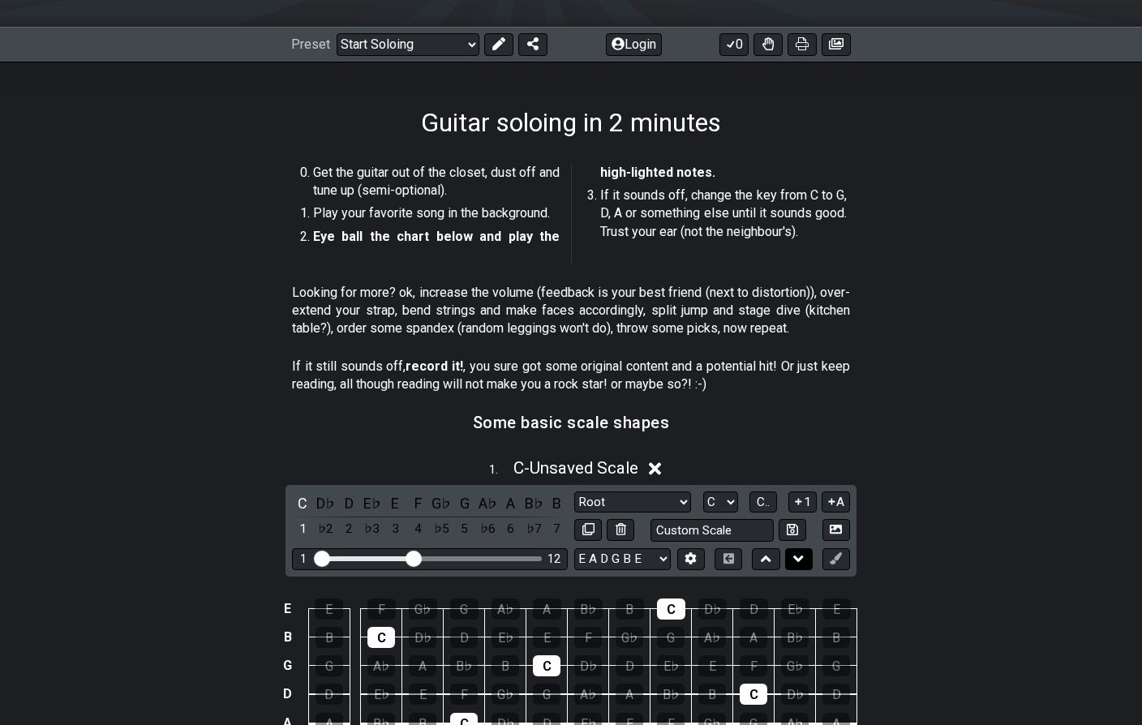
click at [797, 558] on icon at bounding box center [798, 559] width 11 height 6
select select "Root"
select select "C"
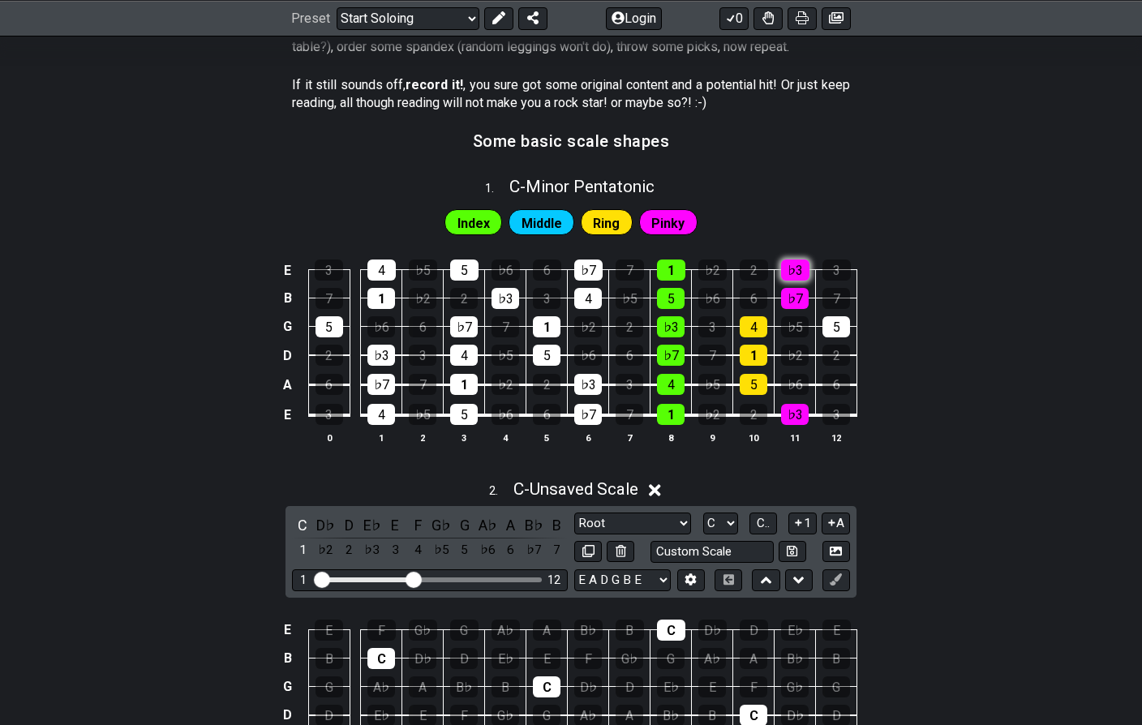
scroll to position [477, 0]
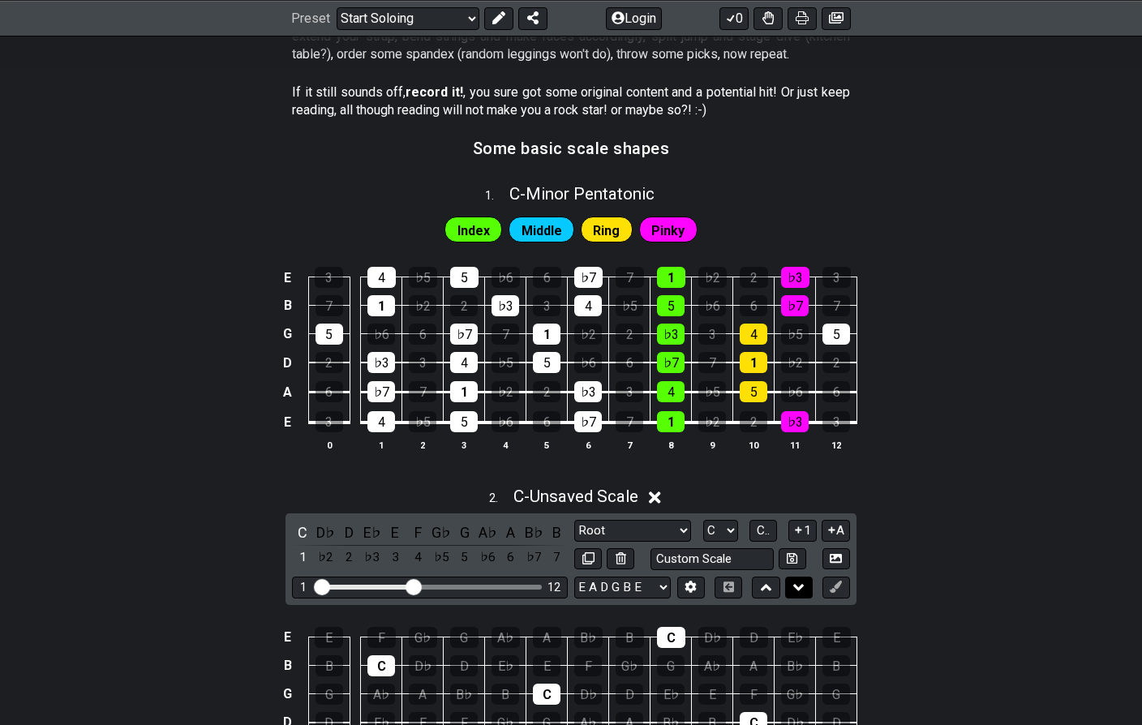
click at [797, 591] on icon at bounding box center [798, 587] width 11 height 16
select select "Root"
select select "C"
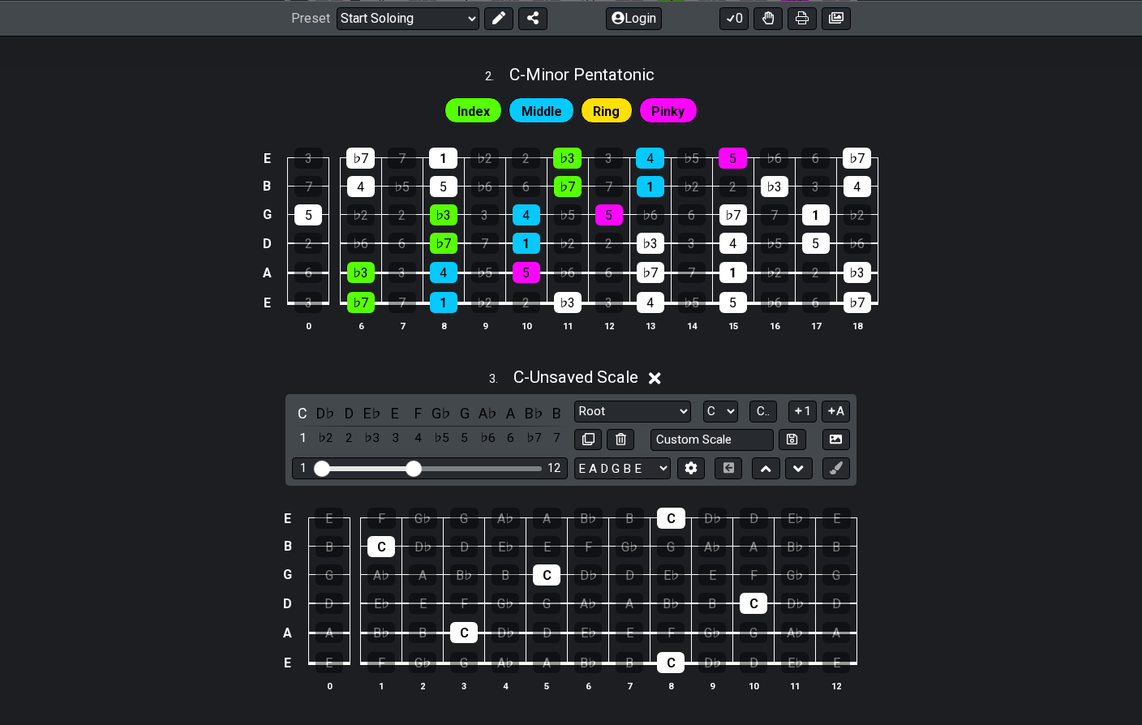
scroll to position [859, 0]
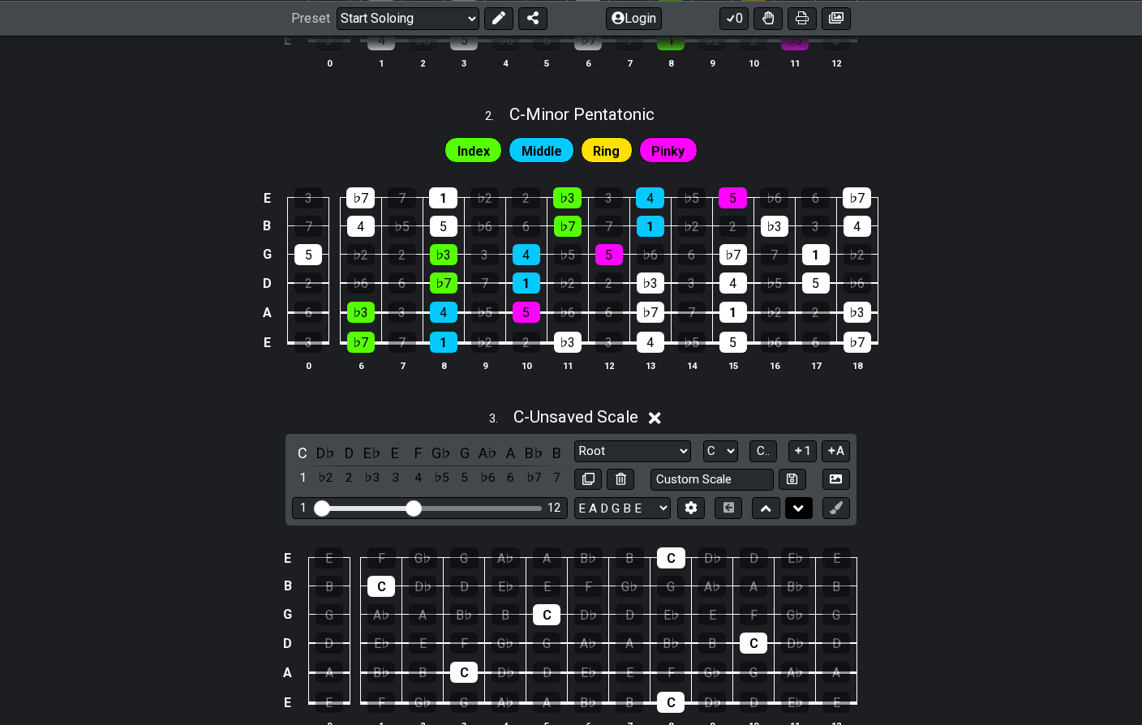
click at [793, 513] on icon at bounding box center [798, 509] width 11 height 16
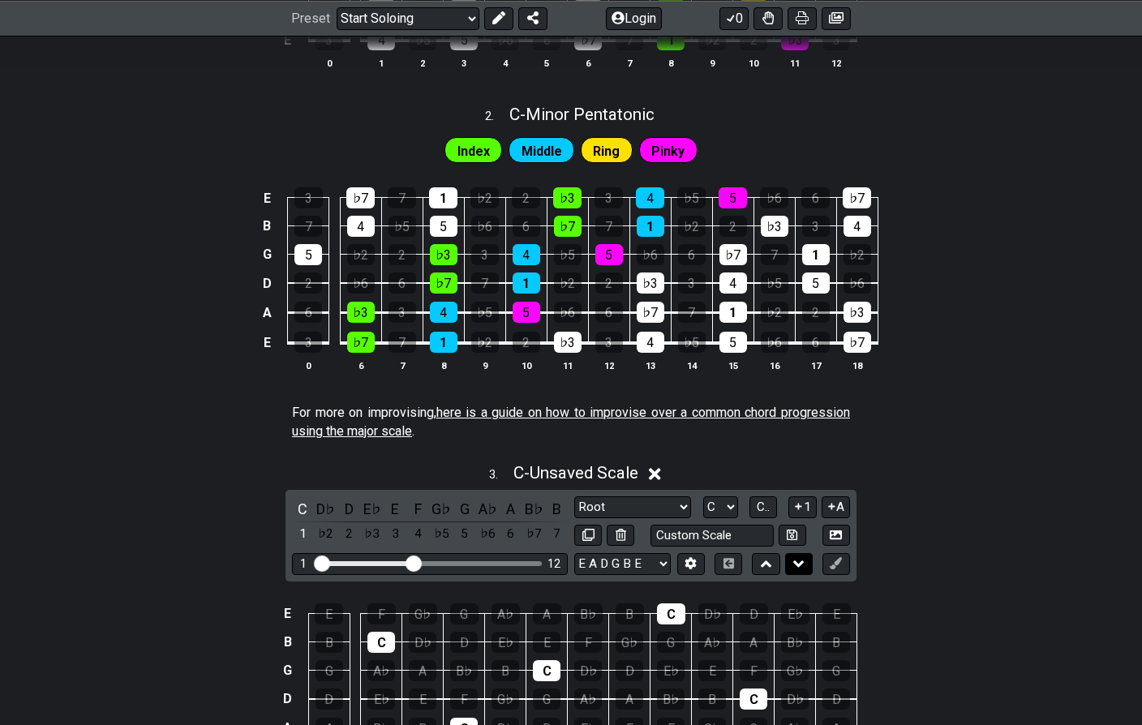
click at [798, 561] on icon at bounding box center [798, 564] width 11 height 6
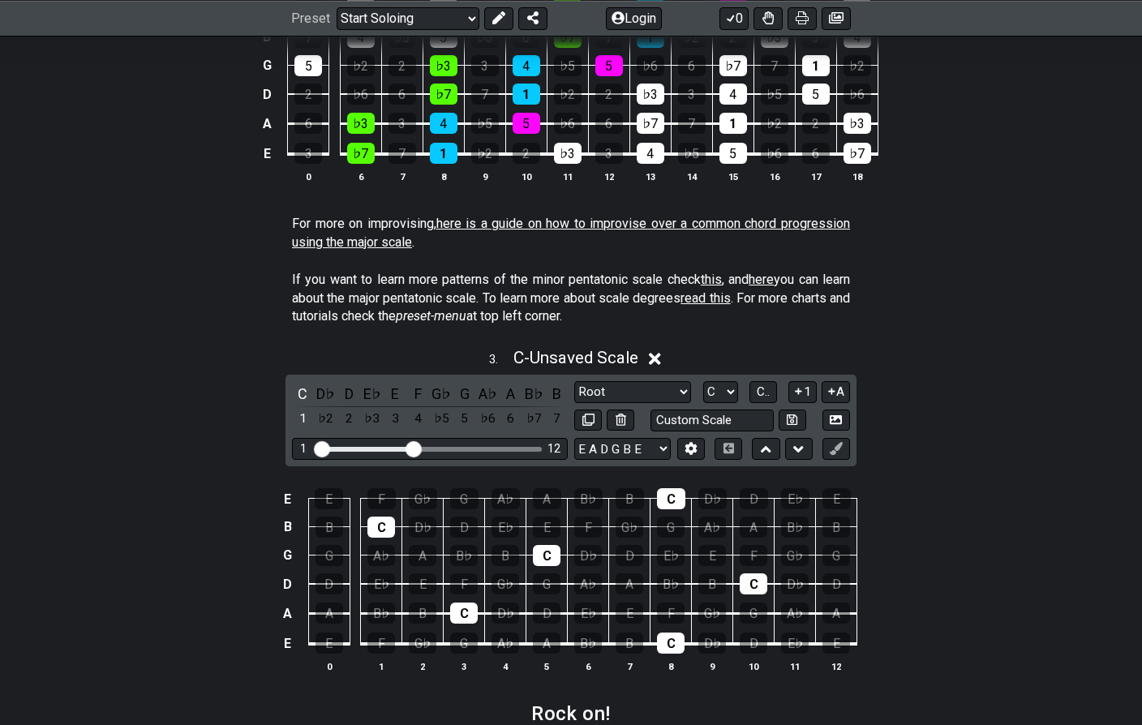
scroll to position [1051, 0]
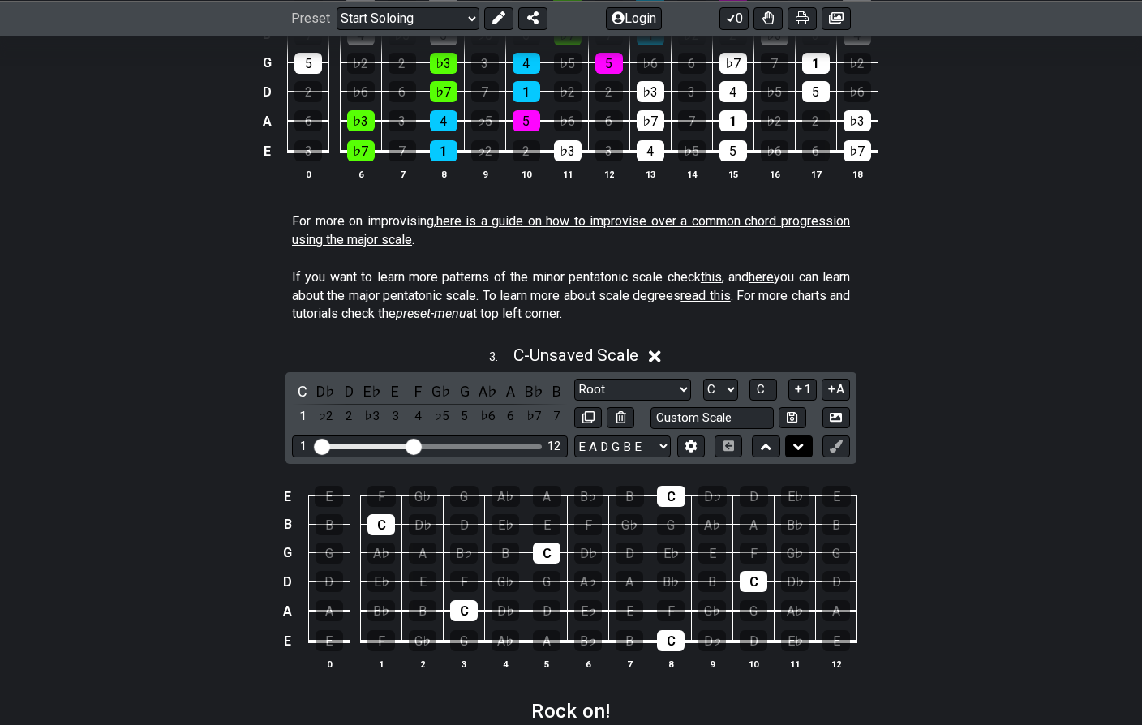
click at [798, 439] on icon at bounding box center [798, 447] width 11 height 16
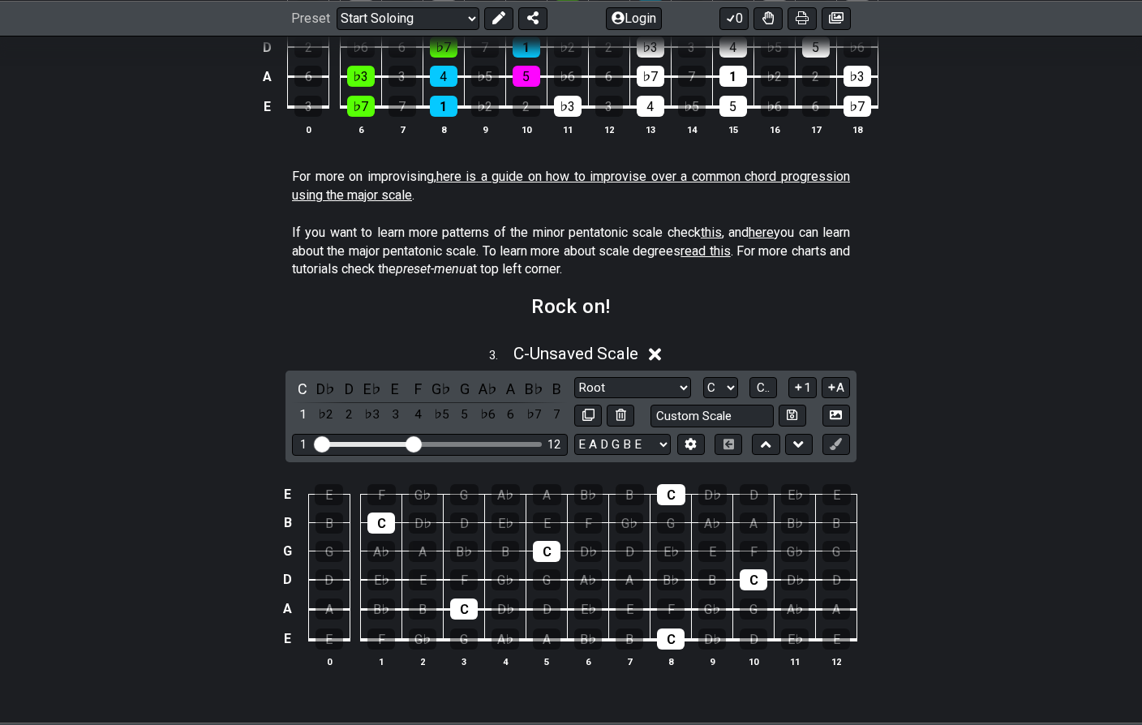
scroll to position [1118, 0]
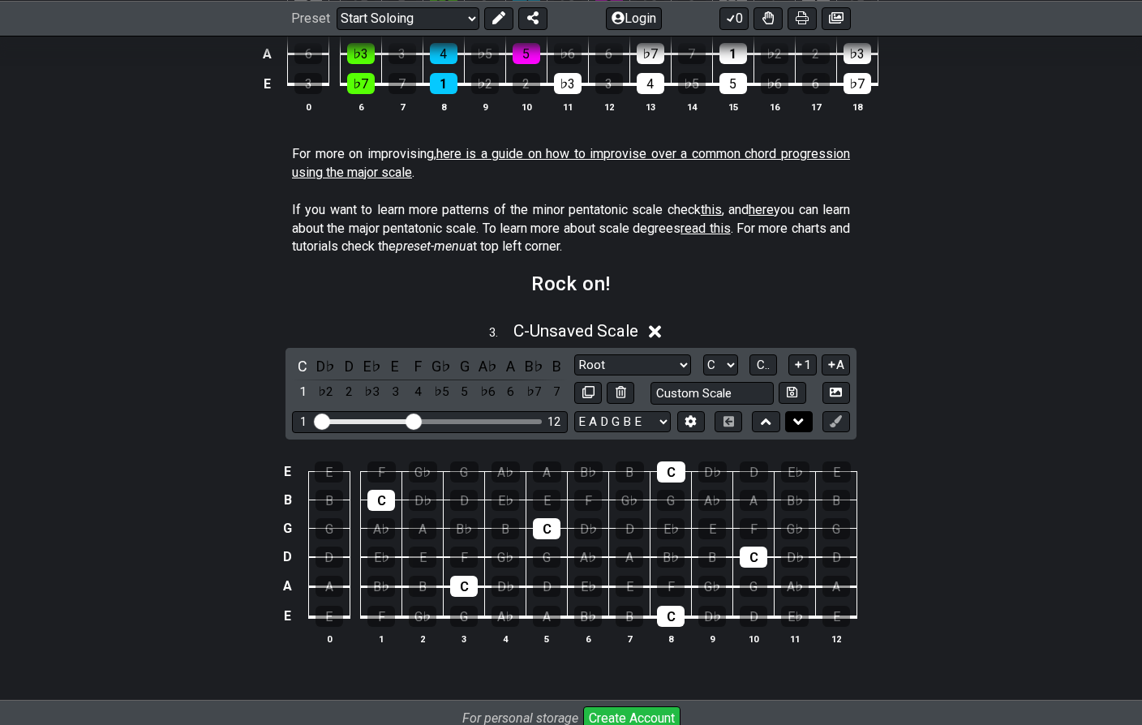
click at [793, 423] on button at bounding box center [799, 422] width 28 height 22
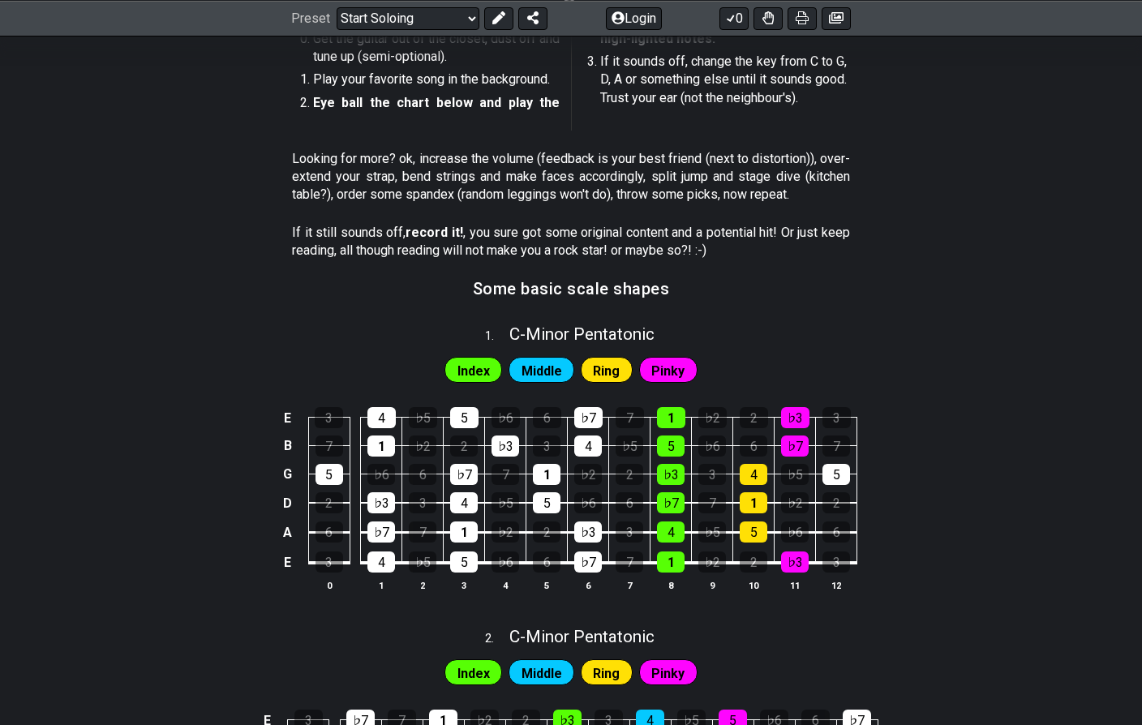
scroll to position [0, 0]
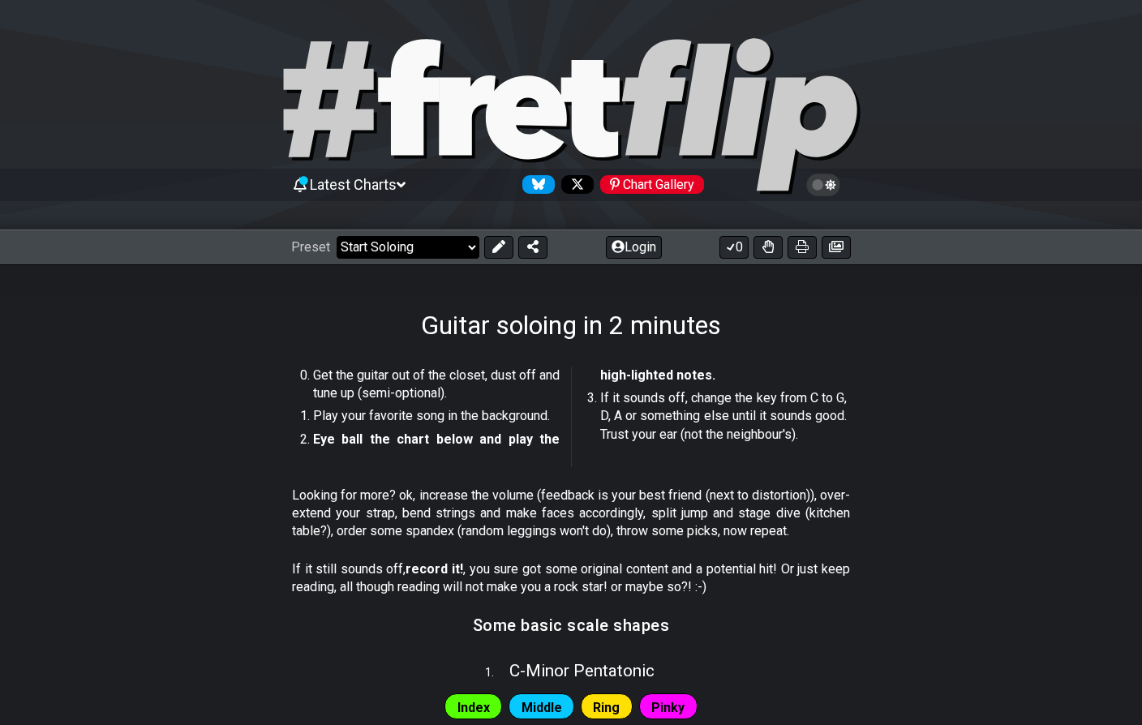
click at [445, 247] on select "Welcome to #fretflip! Initial Preset Custom Preset Minor Pentatonic Major Penta…" at bounding box center [408, 247] width 143 height 23
click at [337, 236] on select "Welcome to #fretflip! Initial Preset Custom Preset Minor Pentatonic Major Penta…" at bounding box center [408, 247] width 143 height 23
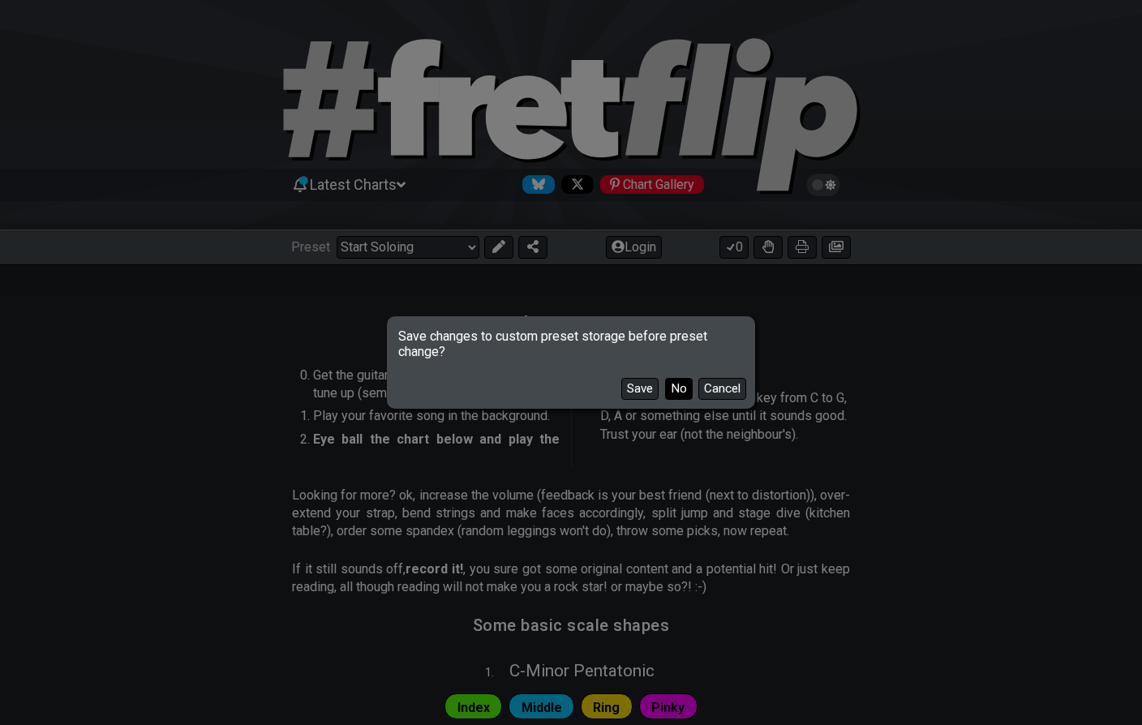
click at [675, 392] on button "No" at bounding box center [679, 389] width 28 height 22
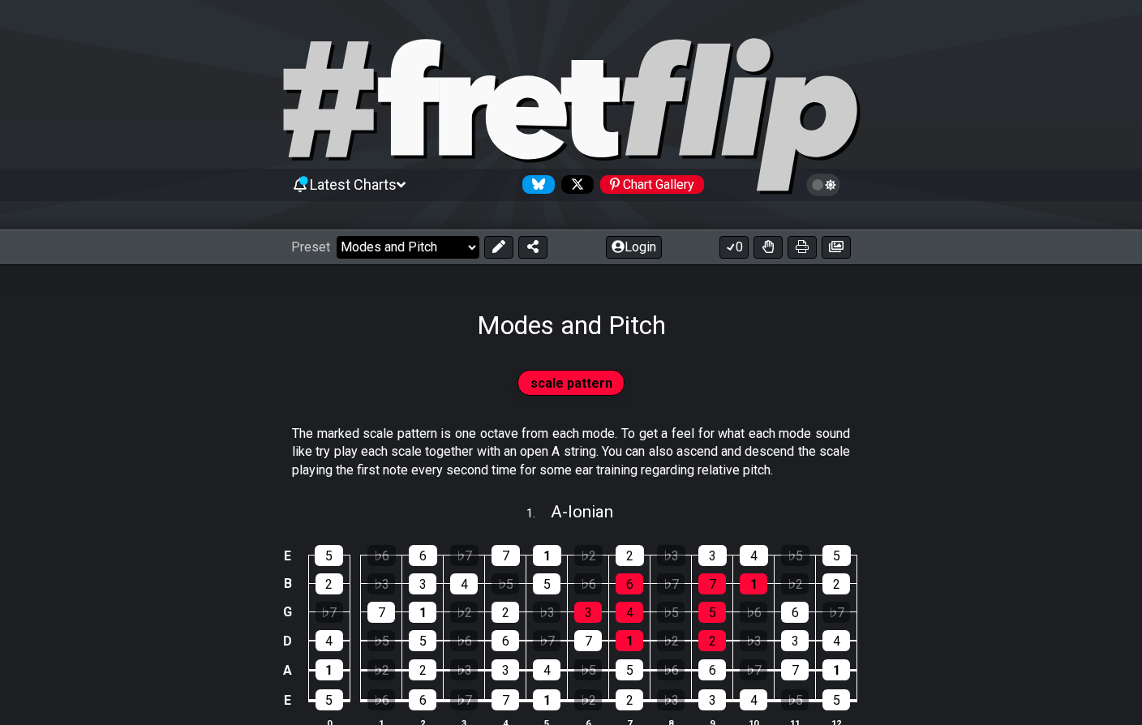
click at [466, 251] on select "Welcome to #fretflip! Initial Preset Custom Preset Minor Pentatonic Major Penta…" at bounding box center [408, 247] width 143 height 23
click at [337, 236] on select "Welcome to #fretflip! Initial Preset Custom Preset Minor Pentatonic Major Penta…" at bounding box center [408, 247] width 143 height 23
select select "/modal-chord-progressions"
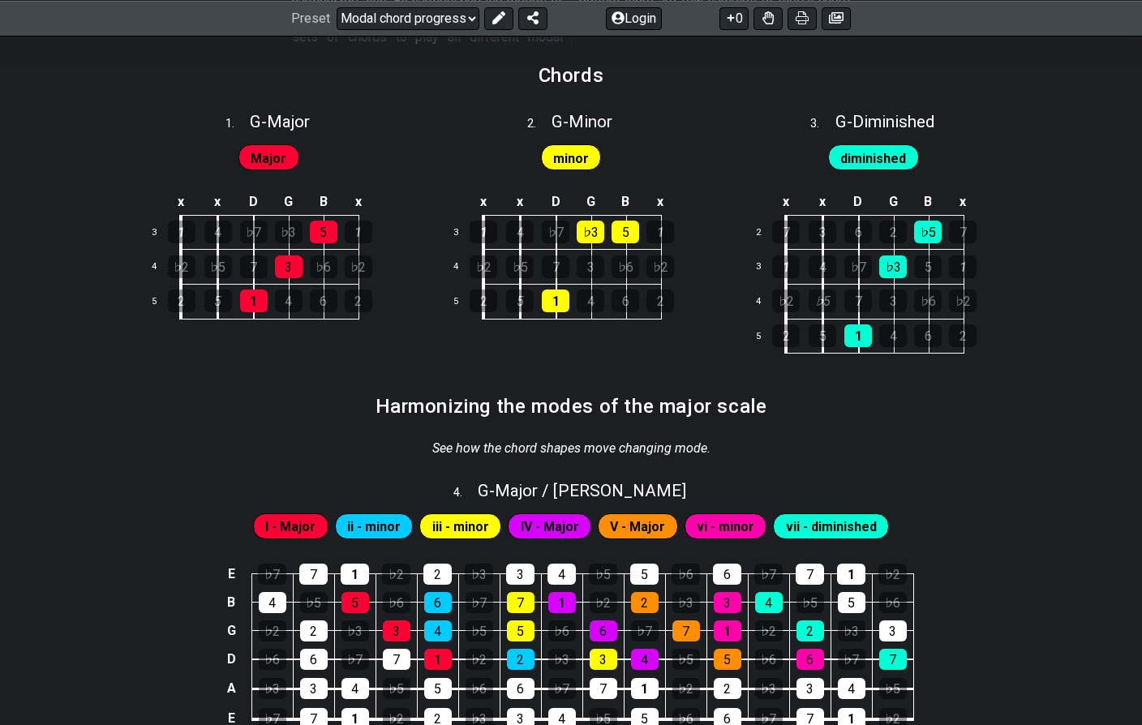
scroll to position [577, 0]
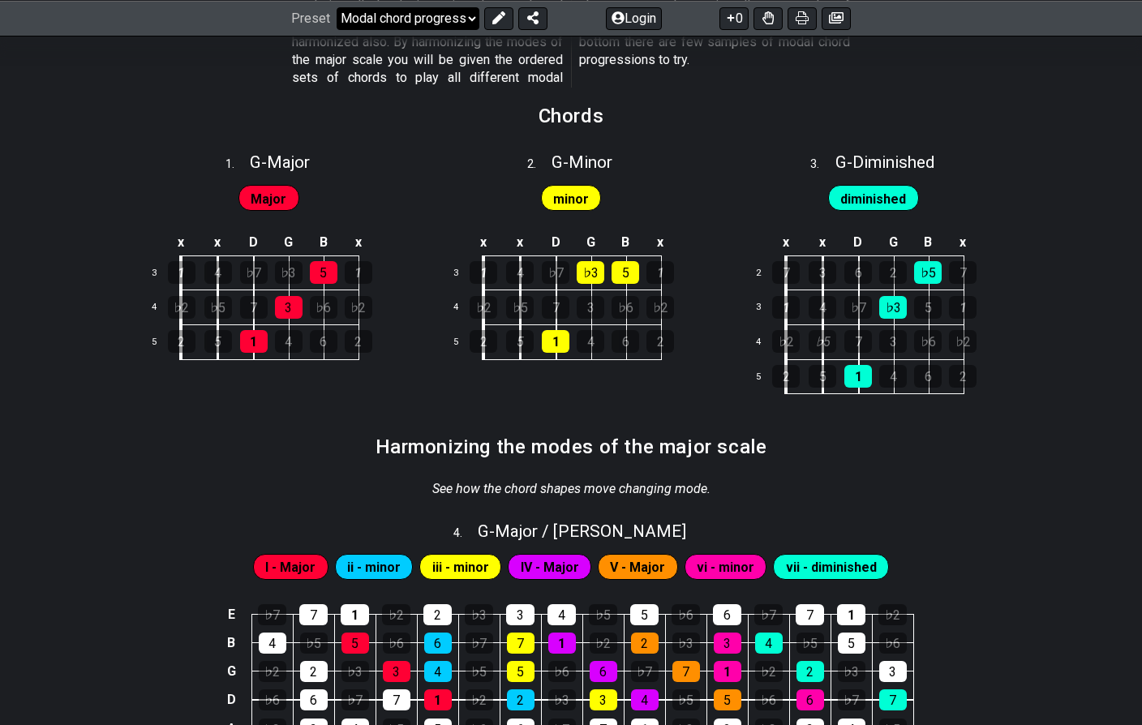
click at [462, 22] on select "Welcome to #fretflip! Initial Preset Custom Preset Minor Pentatonic Major Penta…" at bounding box center [408, 17] width 143 height 23
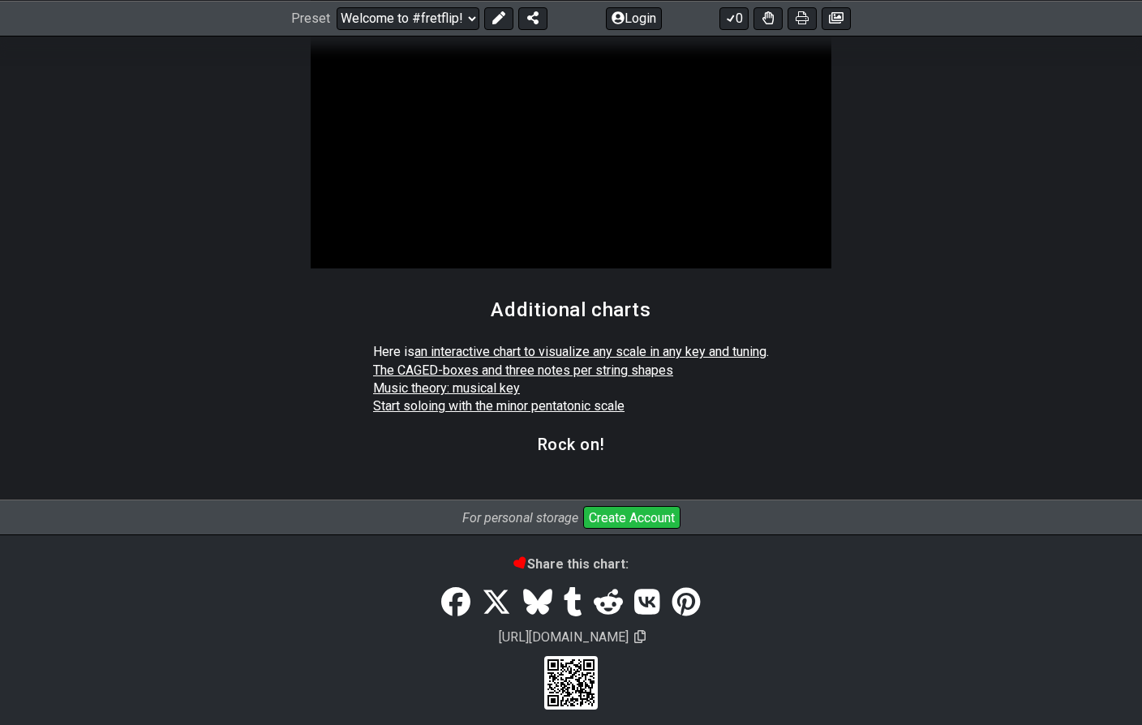
scroll to position [2805, 0]
